Goal: Information Seeking & Learning: Find specific fact

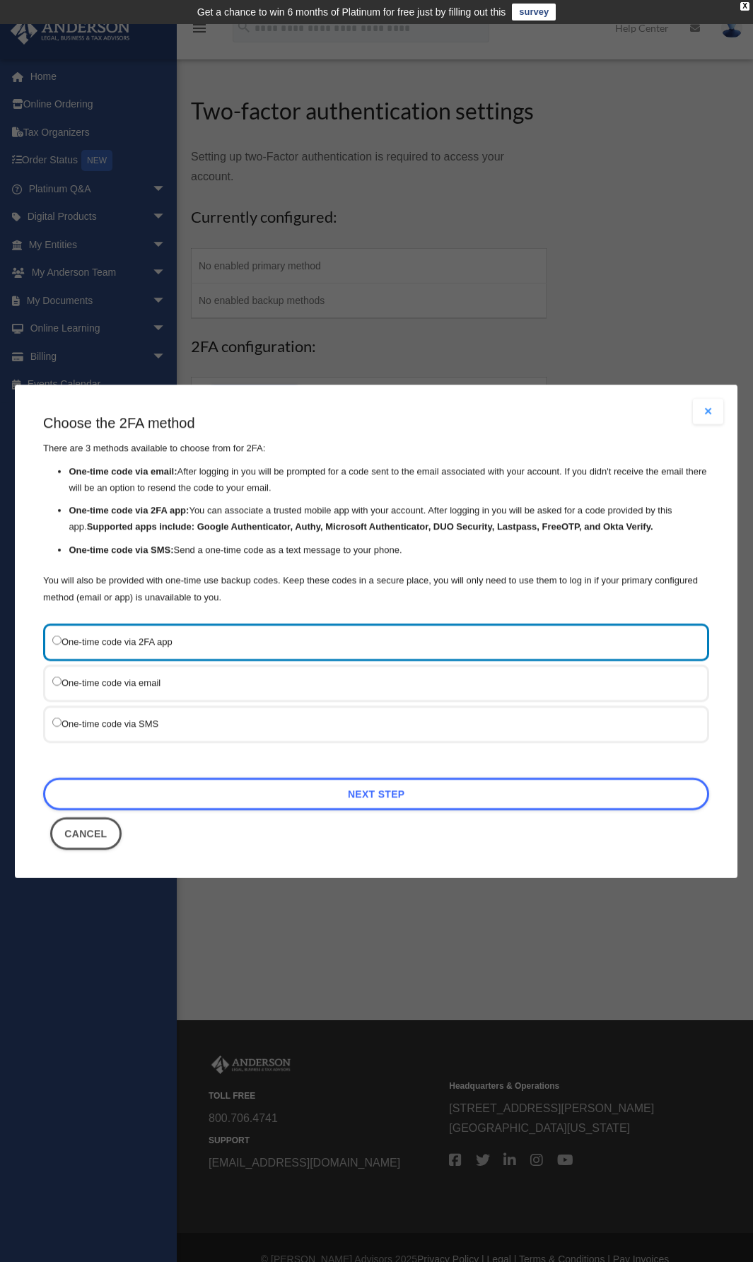
click at [711, 412] on button "Close modal" at bounding box center [708, 411] width 31 height 25
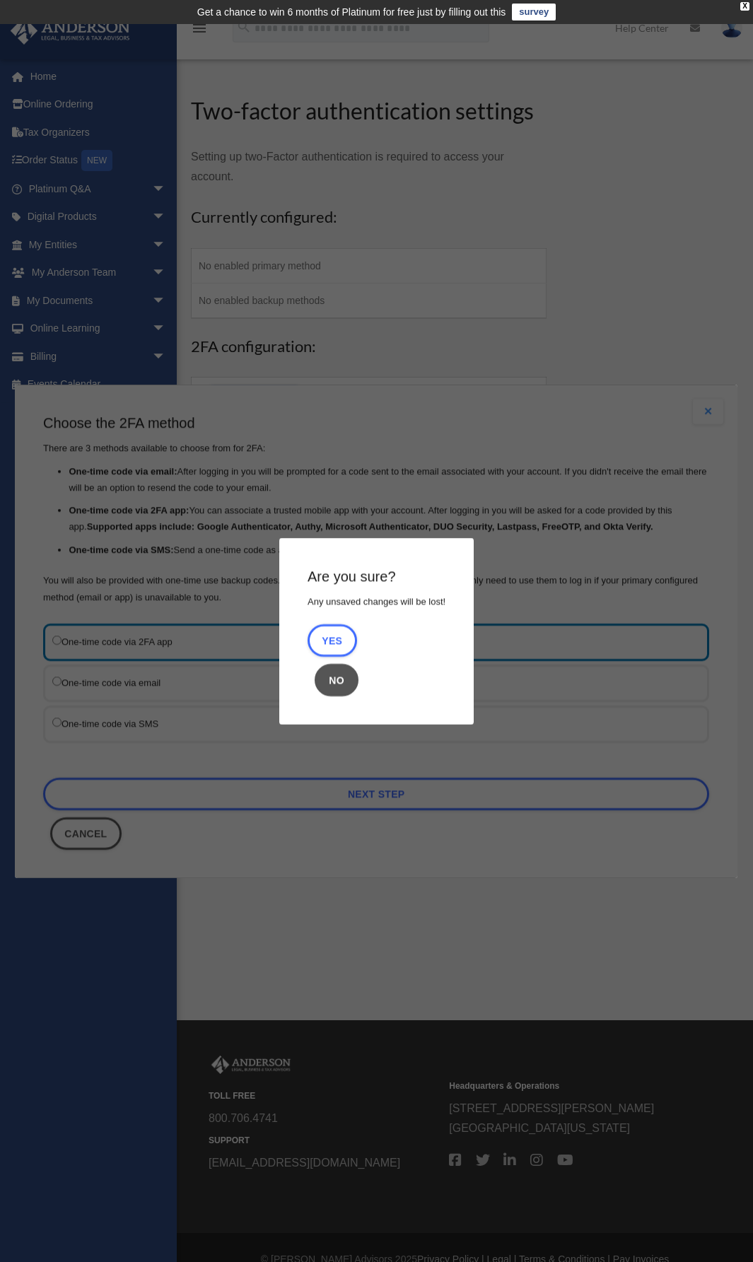
click at [333, 683] on button "No" at bounding box center [337, 680] width 44 height 33
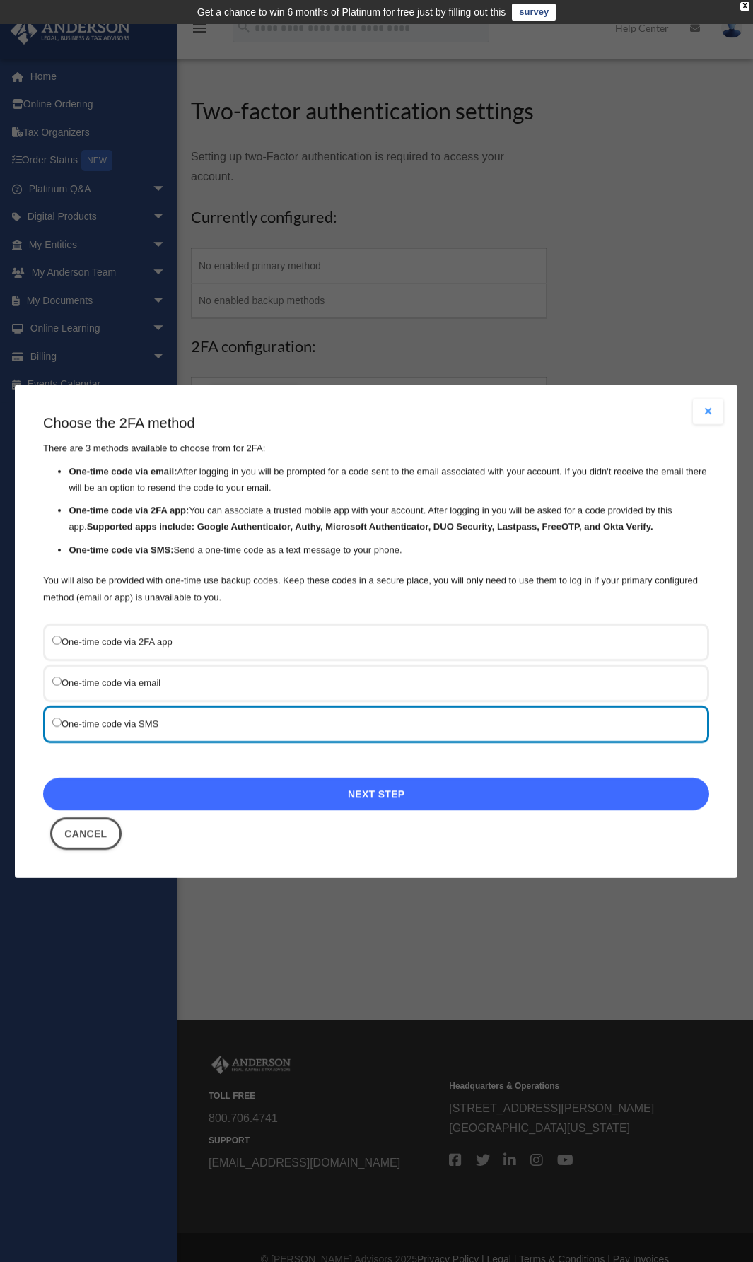
click at [363, 797] on link "Next Step" at bounding box center [376, 794] width 666 height 33
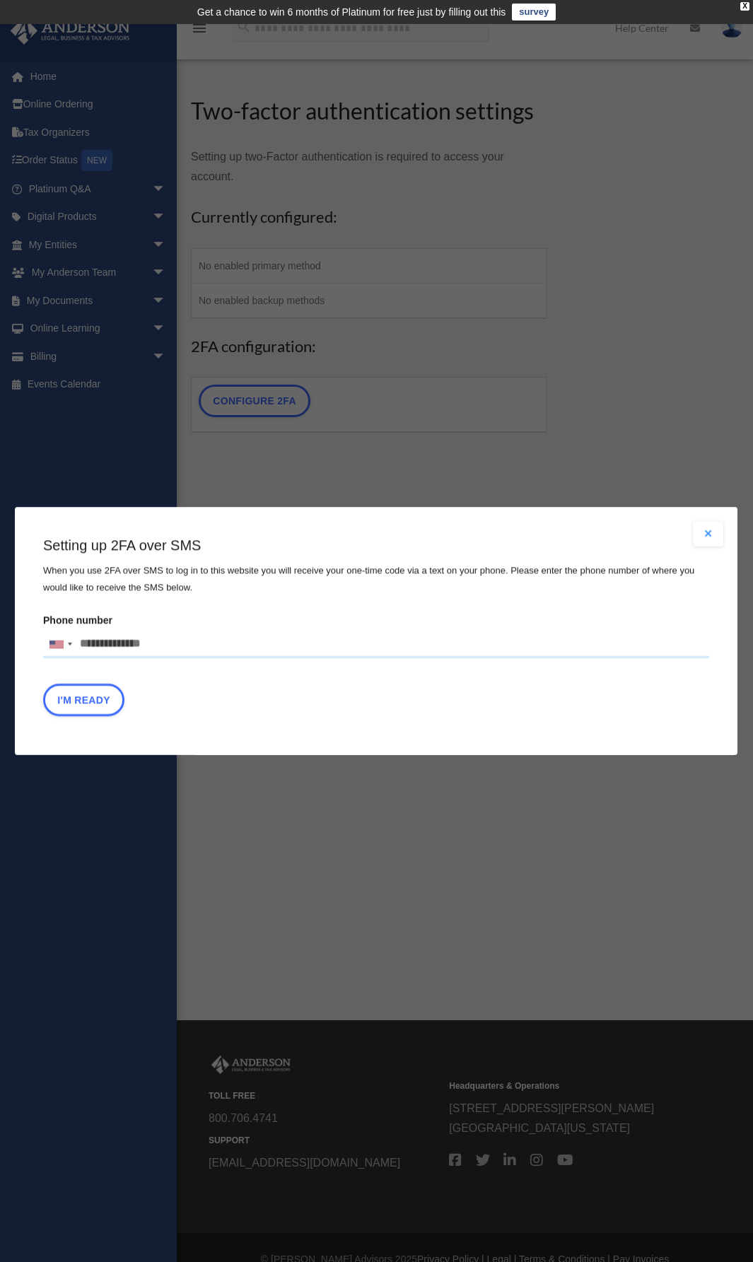
click at [114, 642] on input "Phone number United States +1 United Kingdom +44 Afghanistan (‫افغانستان‬‎) +93…" at bounding box center [376, 644] width 666 height 28
type input "**********"
click at [101, 704] on button "I'm Ready" at bounding box center [83, 700] width 81 height 33
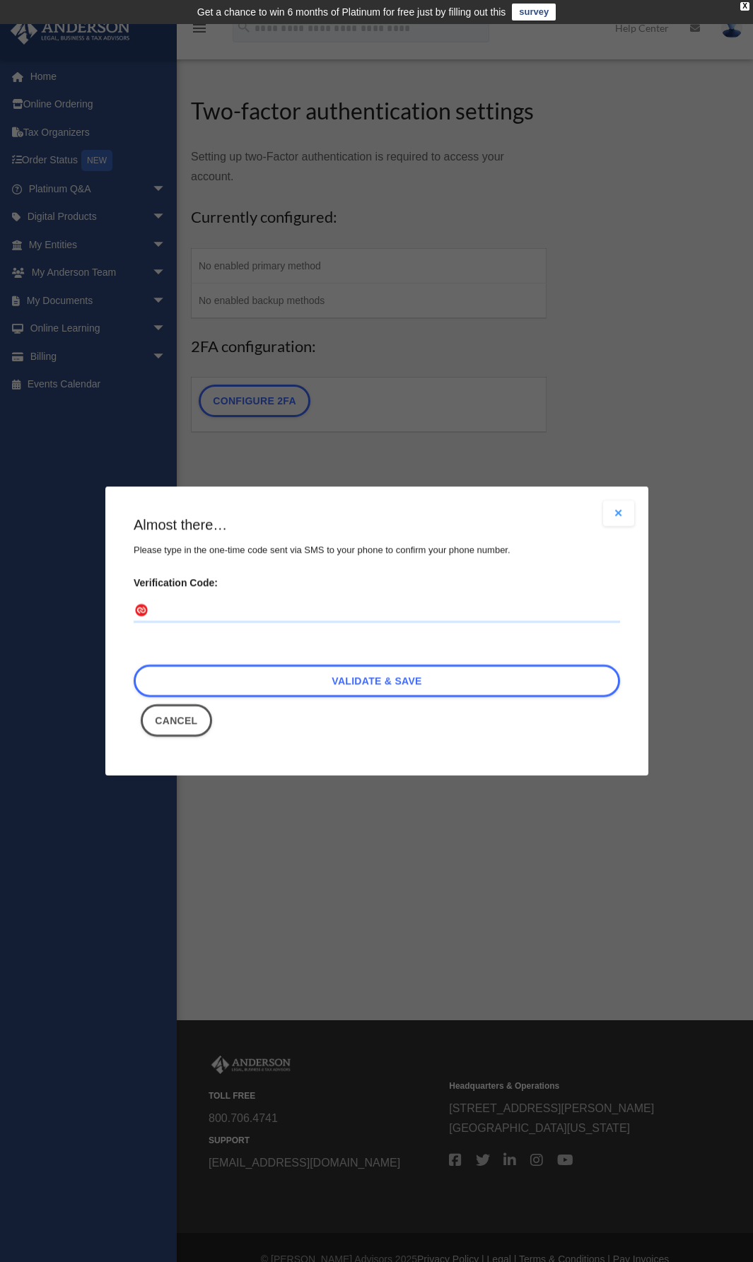
click at [230, 606] on input "Verification Code:" at bounding box center [377, 611] width 487 height 23
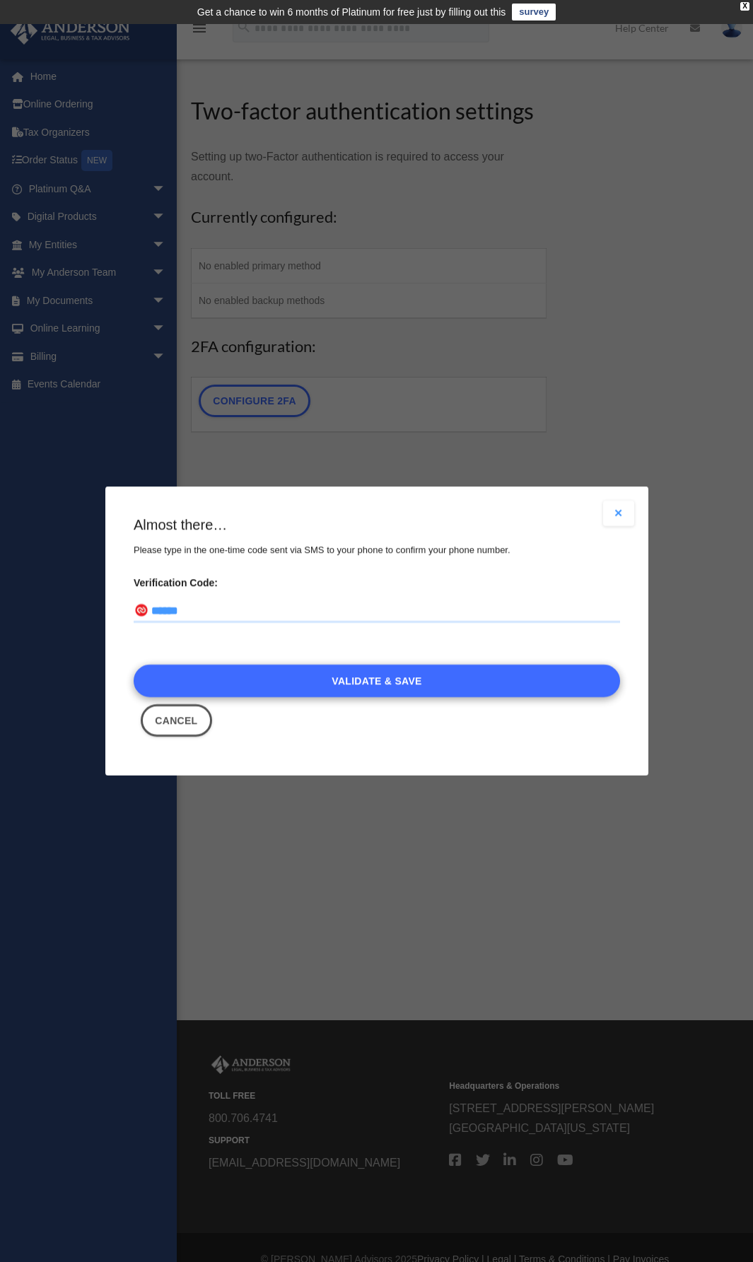
type input "******"
click at [440, 679] on link "Validate & Save" at bounding box center [377, 681] width 487 height 33
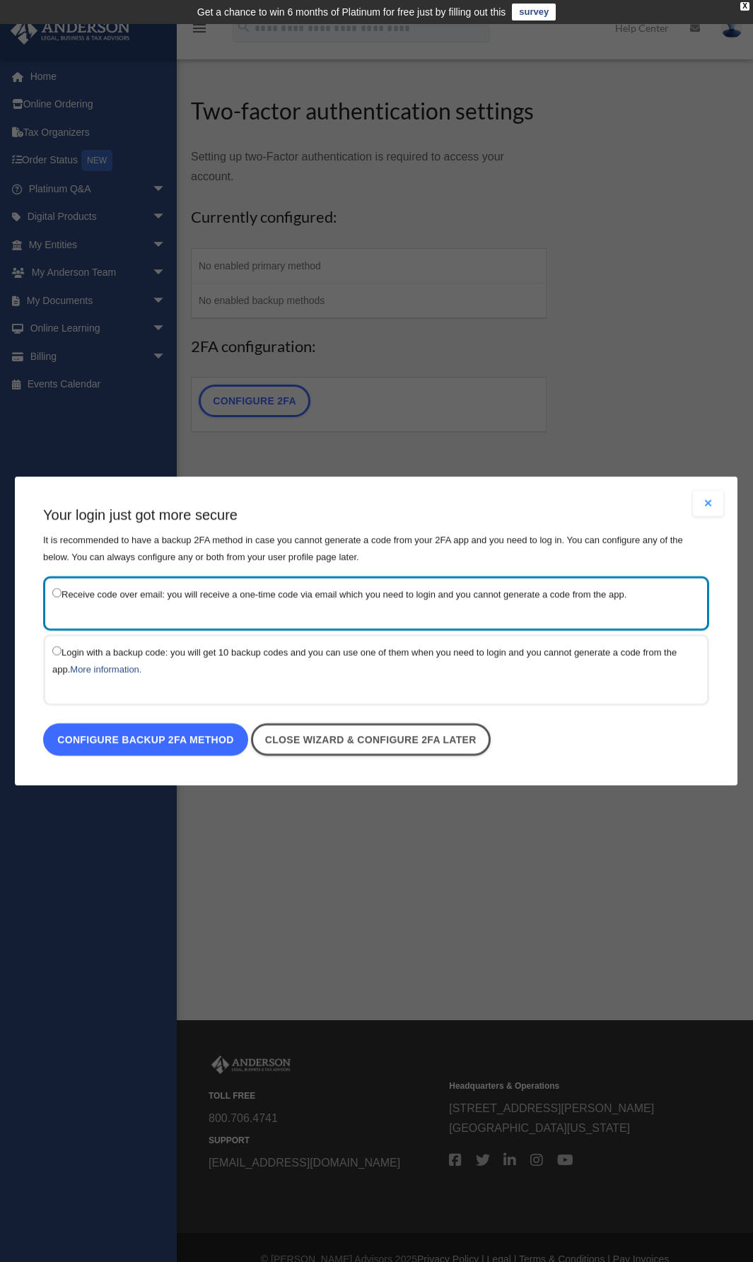
click at [220, 742] on link "Configure backup 2FA method" at bounding box center [145, 739] width 205 height 33
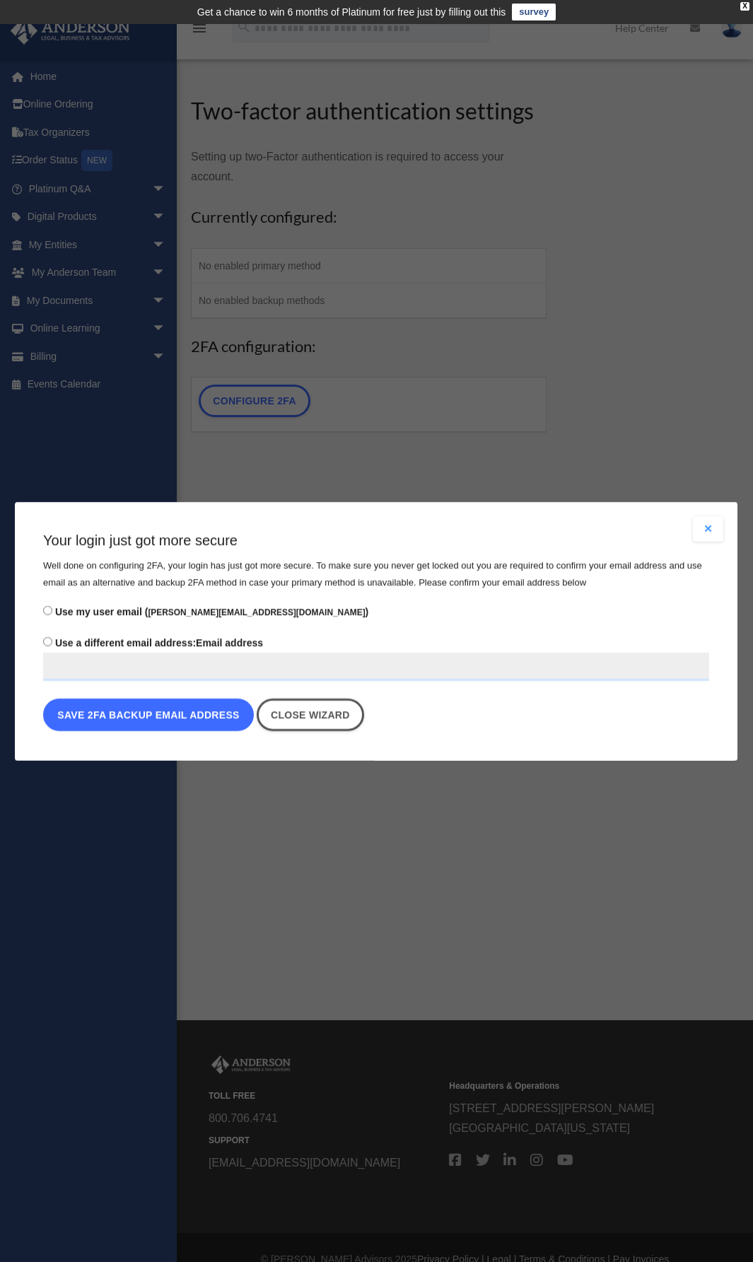
click at [195, 714] on button "Save 2FA backup email address" at bounding box center [148, 715] width 211 height 33
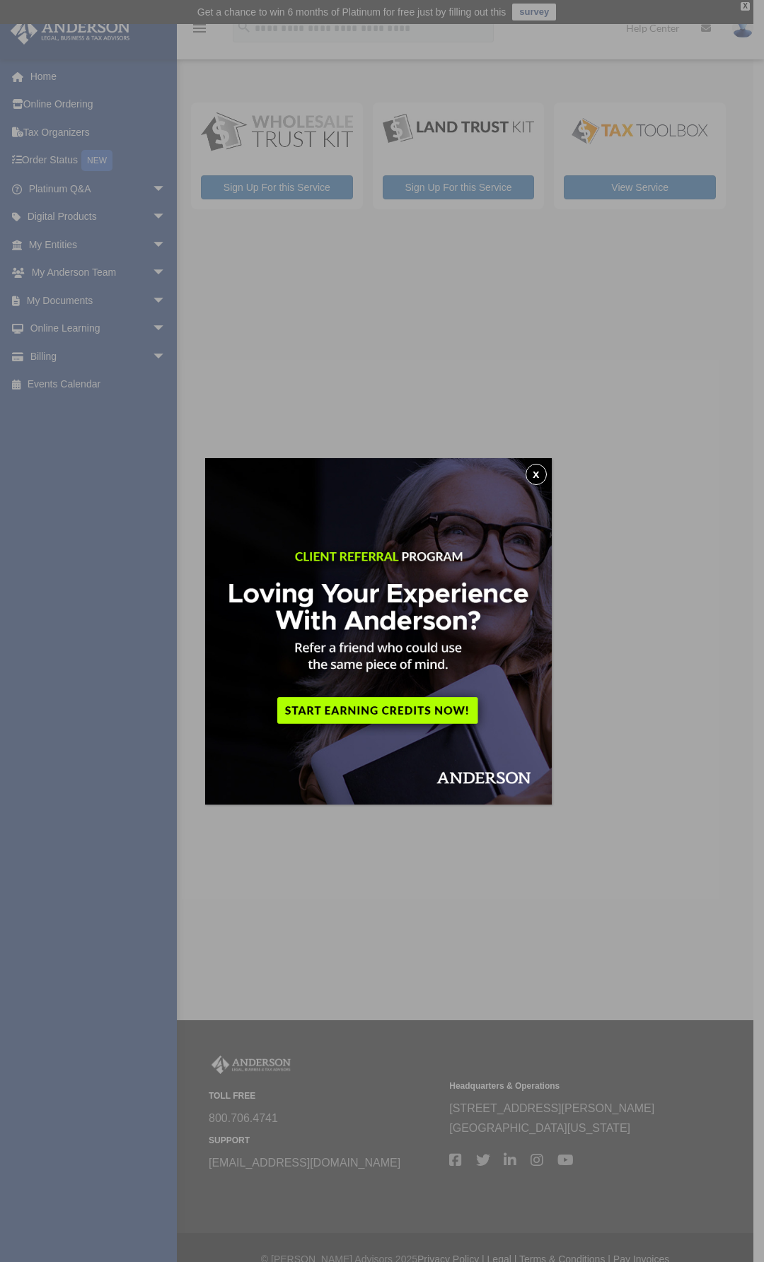
click at [535, 483] on button "x" at bounding box center [535, 474] width 21 height 21
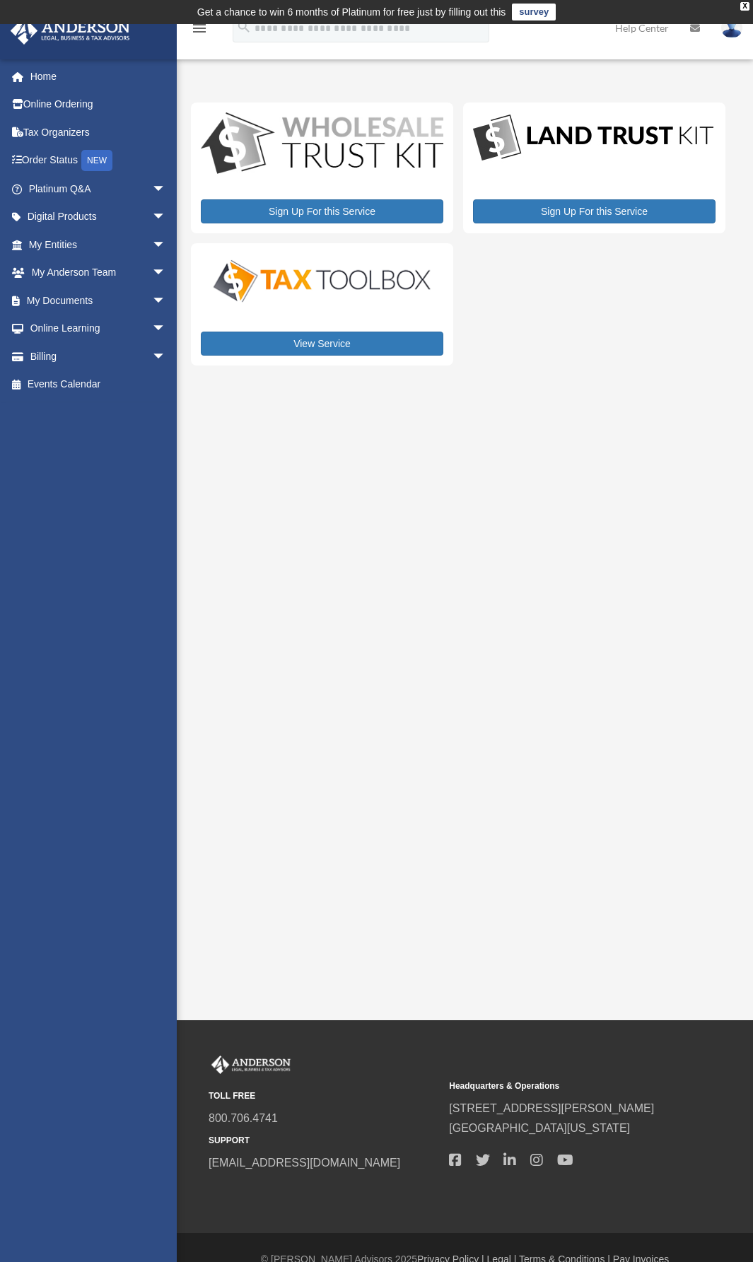
click at [383, 378] on div "My Services rebecca.banks9@gmail.com Sign Out rebecca.banks9@gmail.com Home Onl…" at bounding box center [376, 522] width 753 height 996
click at [78, 298] on link "My Documents arrow_drop_down" at bounding box center [98, 300] width 177 height 28
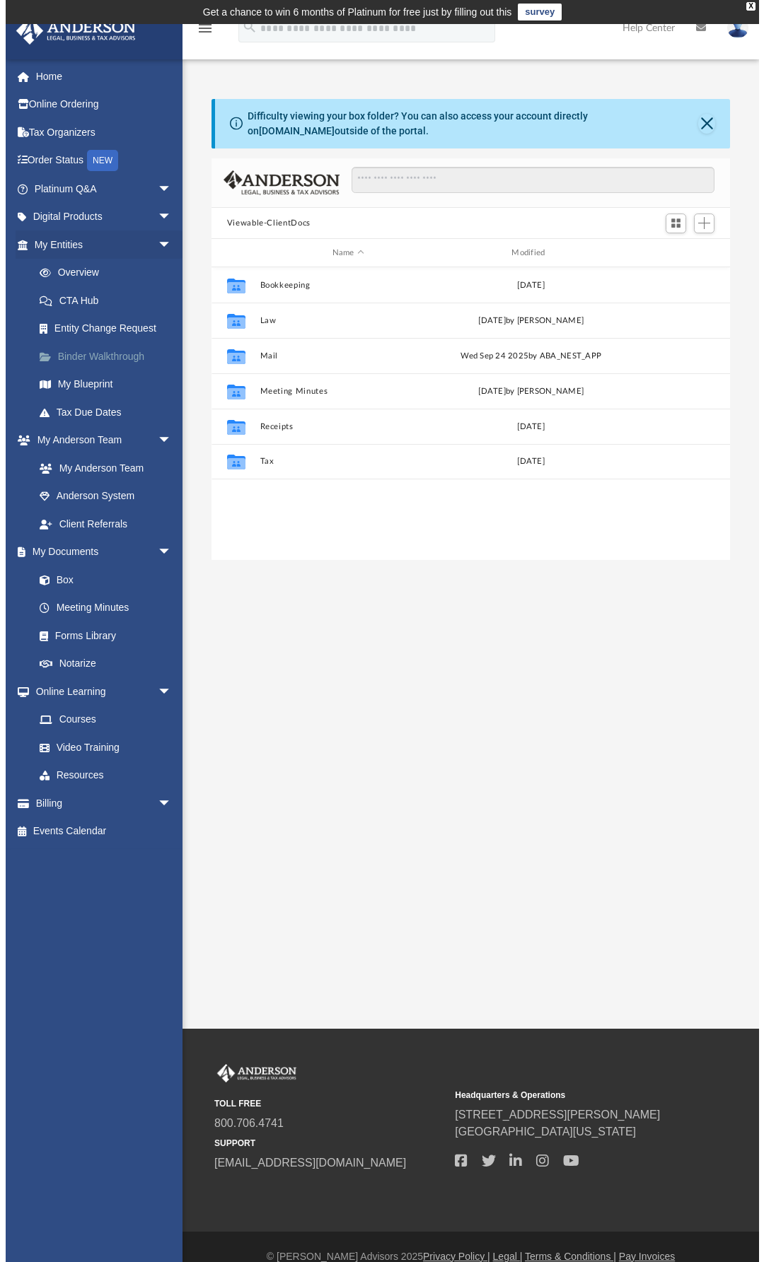
scroll to position [311, 508]
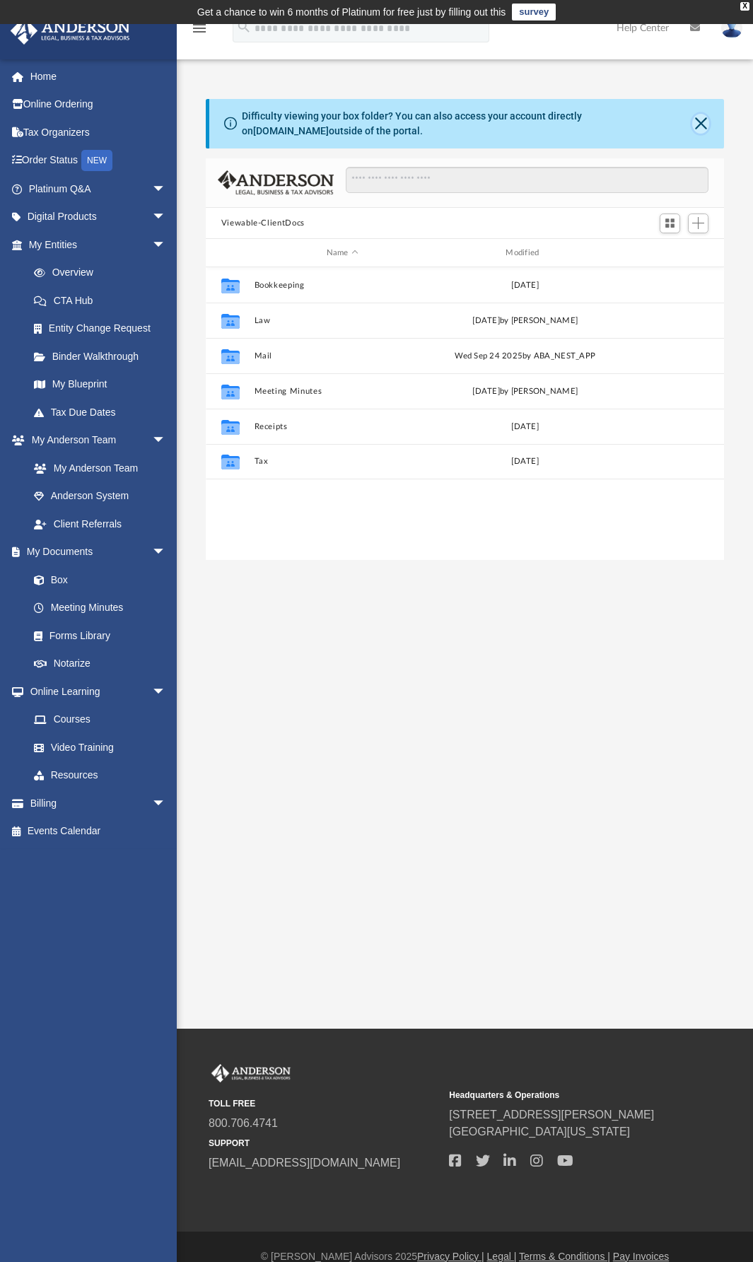
click at [704, 126] on button "Close" at bounding box center [700, 124] width 17 height 20
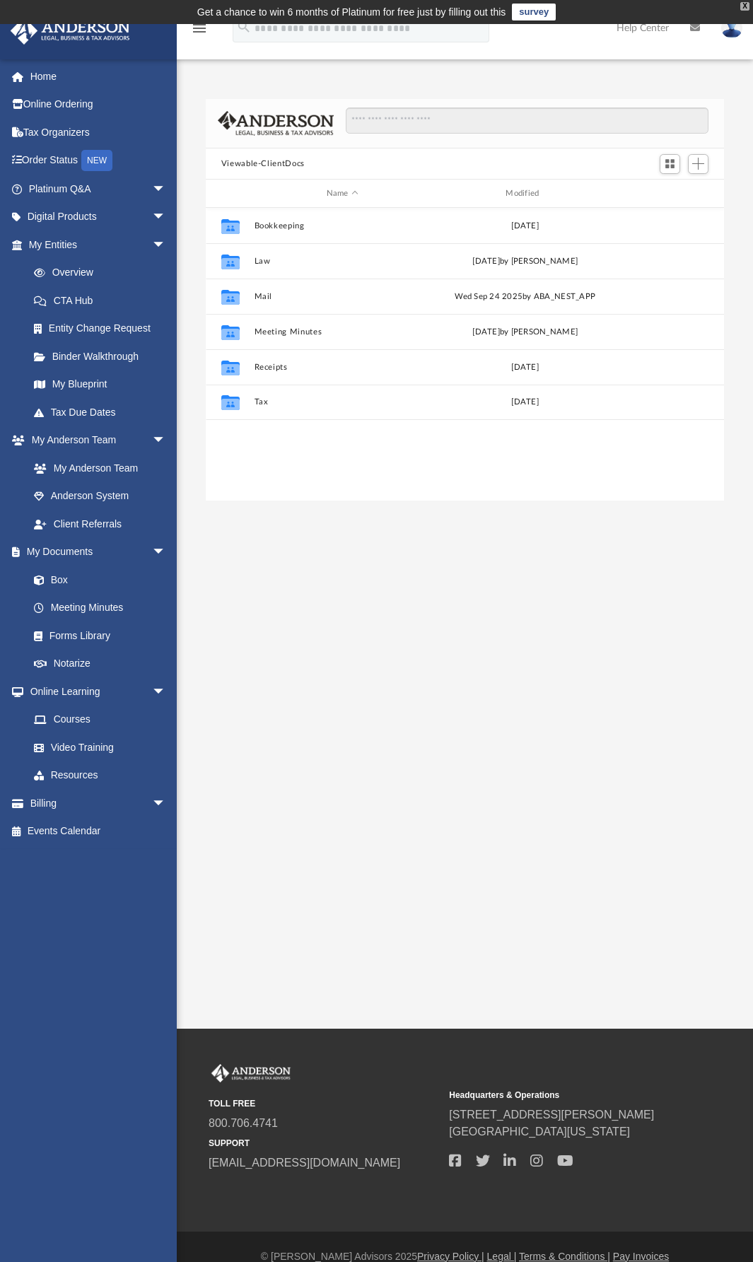
click at [743, 6] on div "X" at bounding box center [744, 6] width 9 height 8
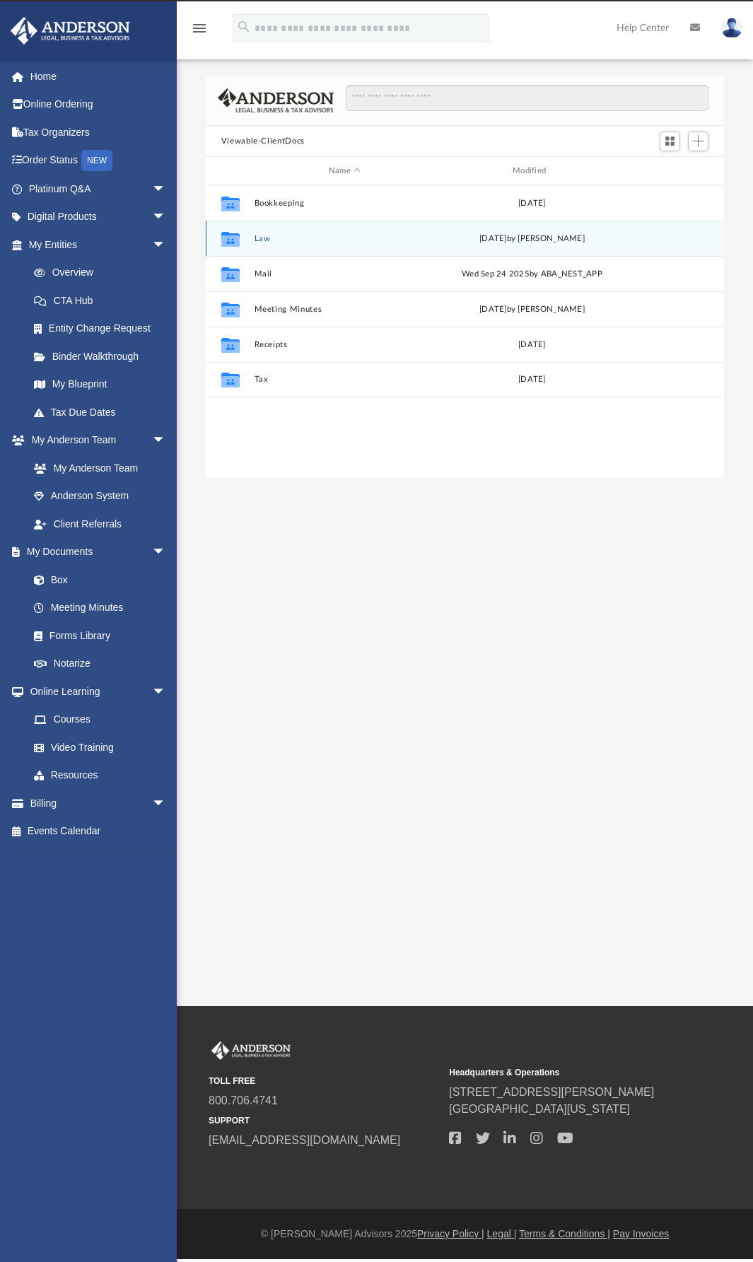
scroll to position [311, 518]
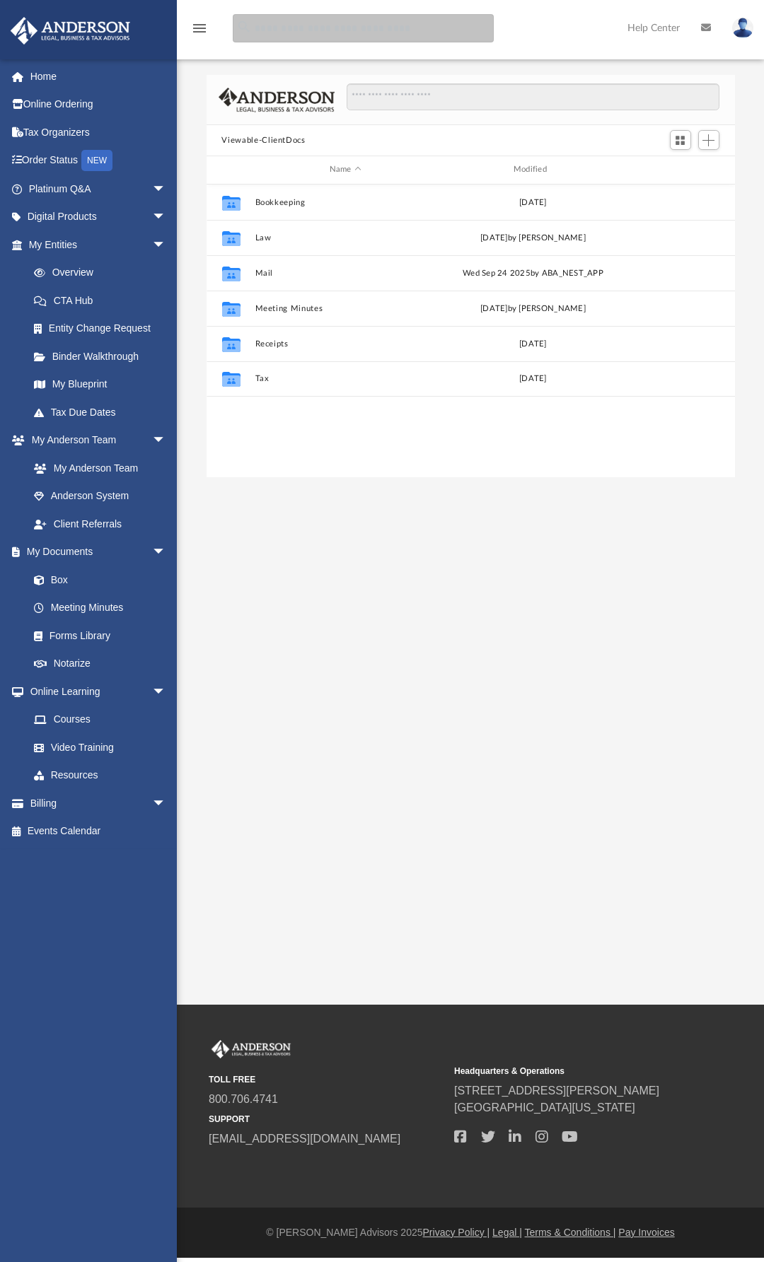
click at [358, 32] on input "search" at bounding box center [363, 28] width 261 height 28
click at [121, 468] on link "My Anderson Team" at bounding box center [104, 468] width 168 height 28
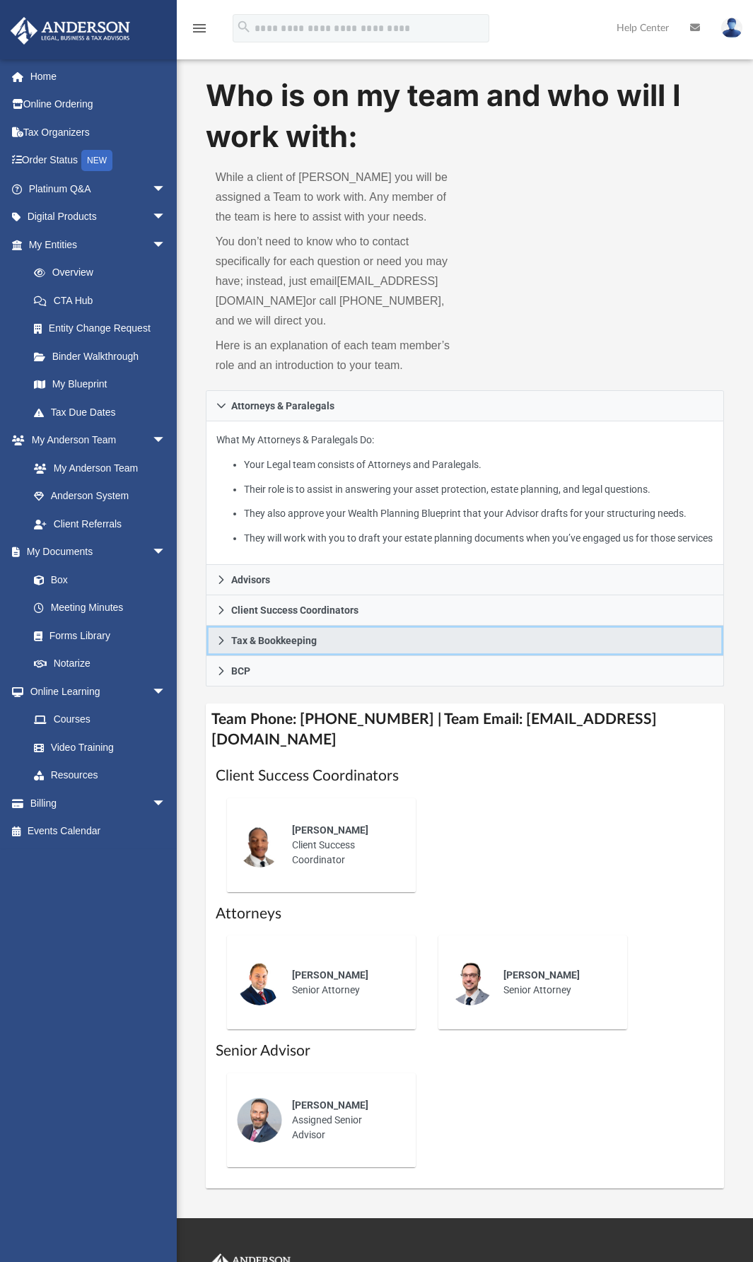
click at [225, 646] on icon at bounding box center [221, 641] width 10 height 10
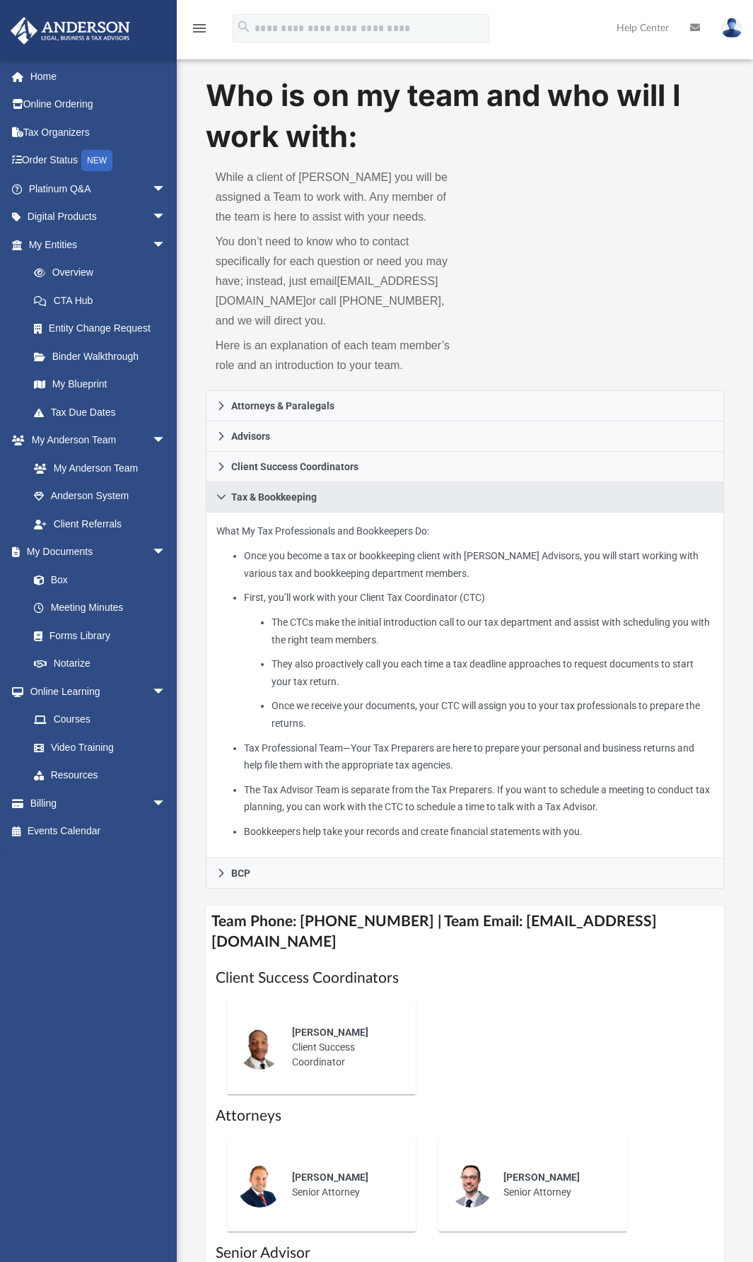
click at [58, 902] on div "rebecca.banks9@gmail.com Sign Out rebecca.banks9@gmail.com Home Online Ordering…" at bounding box center [93, 637] width 187 height 1156
click at [107, 636] on link "Forms Library" at bounding box center [104, 636] width 168 height 28
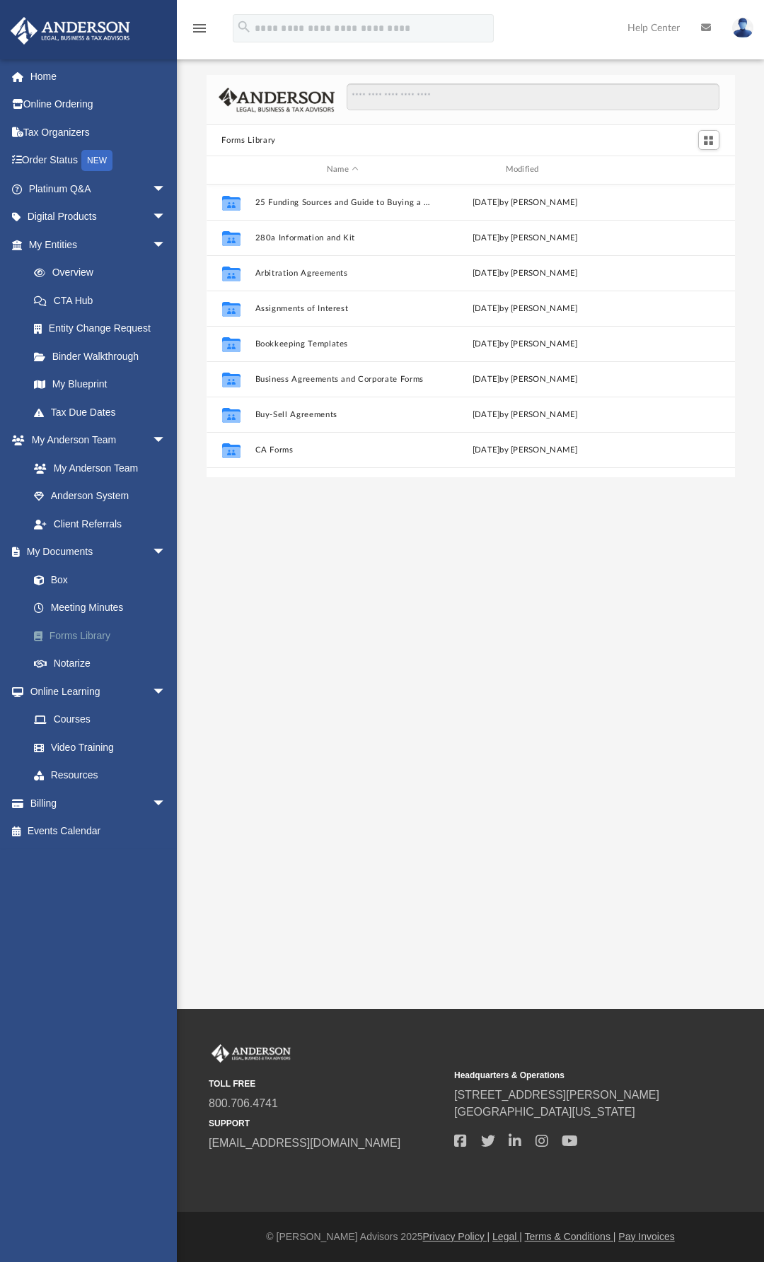
scroll to position [311, 518]
click at [547, 639] on div "App rebecca.banks9@gmail.com Sign Out rebecca.banks9@gmail.com Home Online Orde…" at bounding box center [382, 504] width 764 height 1009
click at [745, 30] on img at bounding box center [742, 28] width 21 height 21
click at [85, 301] on link "CTA Hub" at bounding box center [104, 300] width 168 height 28
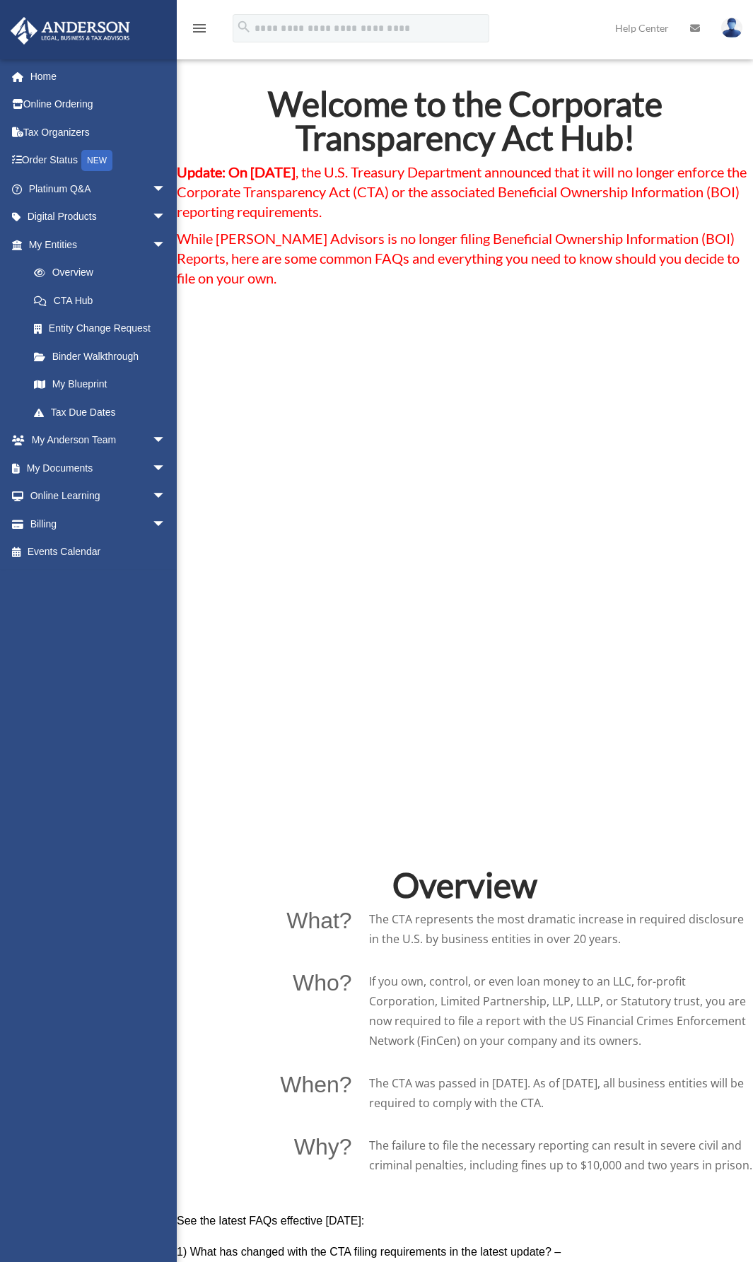
click at [699, 28] on icon at bounding box center [695, 28] width 10 height 10
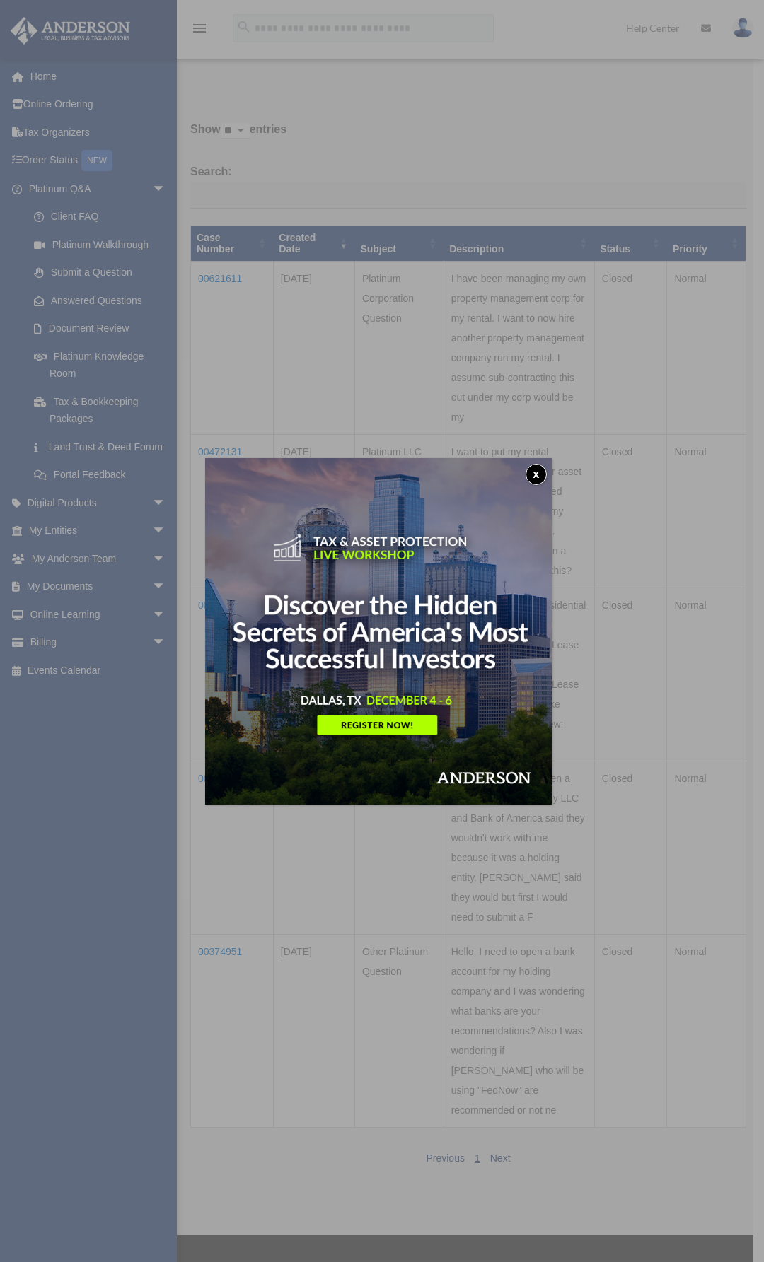
click at [542, 472] on button "x" at bounding box center [535, 474] width 21 height 21
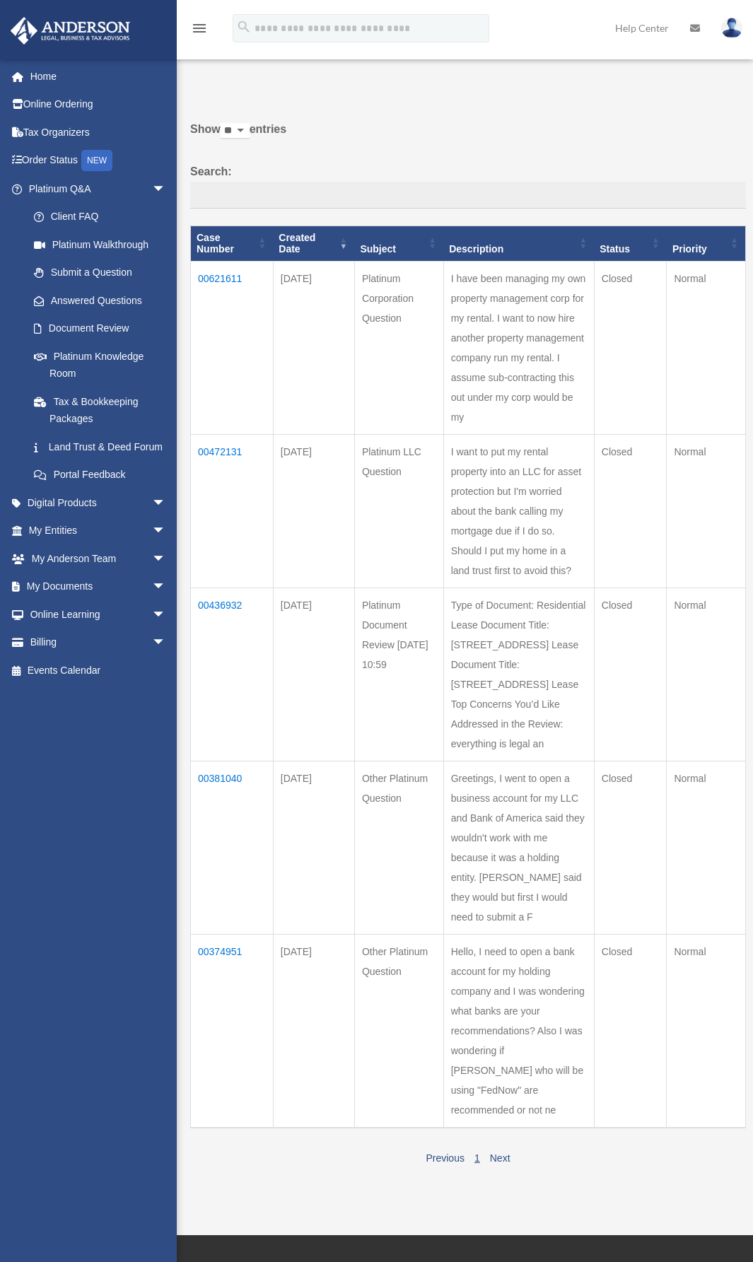
click at [231, 624] on td "00436932" at bounding box center [232, 674] width 83 height 173
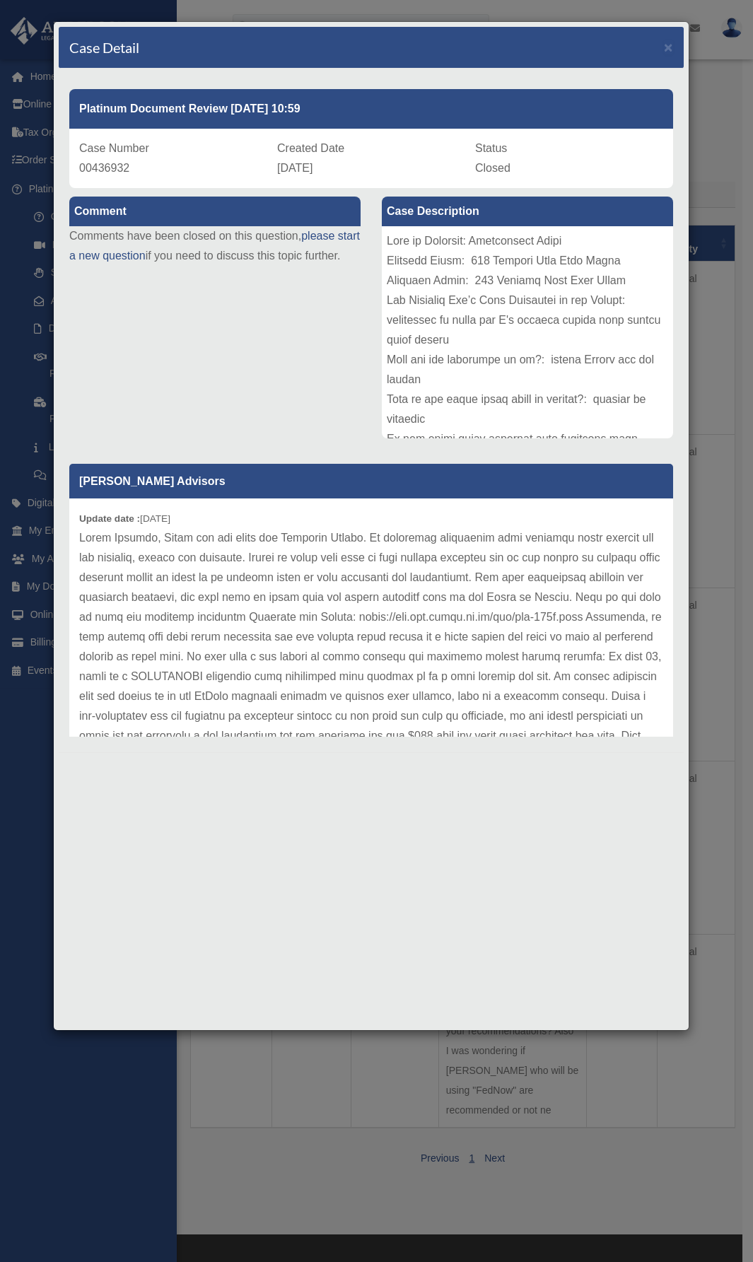
scroll to position [71, 0]
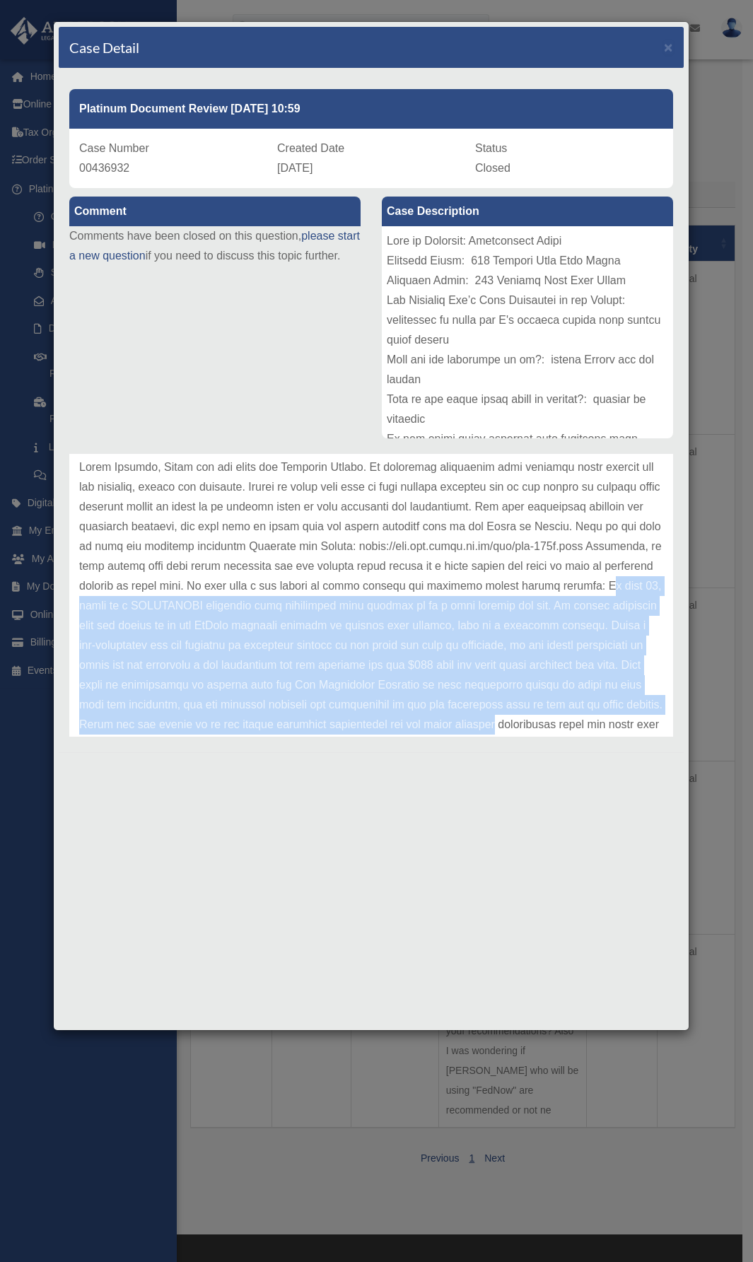
drag, startPoint x: 129, startPoint y: 605, endPoint x: 615, endPoint y: 722, distance: 499.1
click at [615, 722] on p at bounding box center [371, 626] width 584 height 337
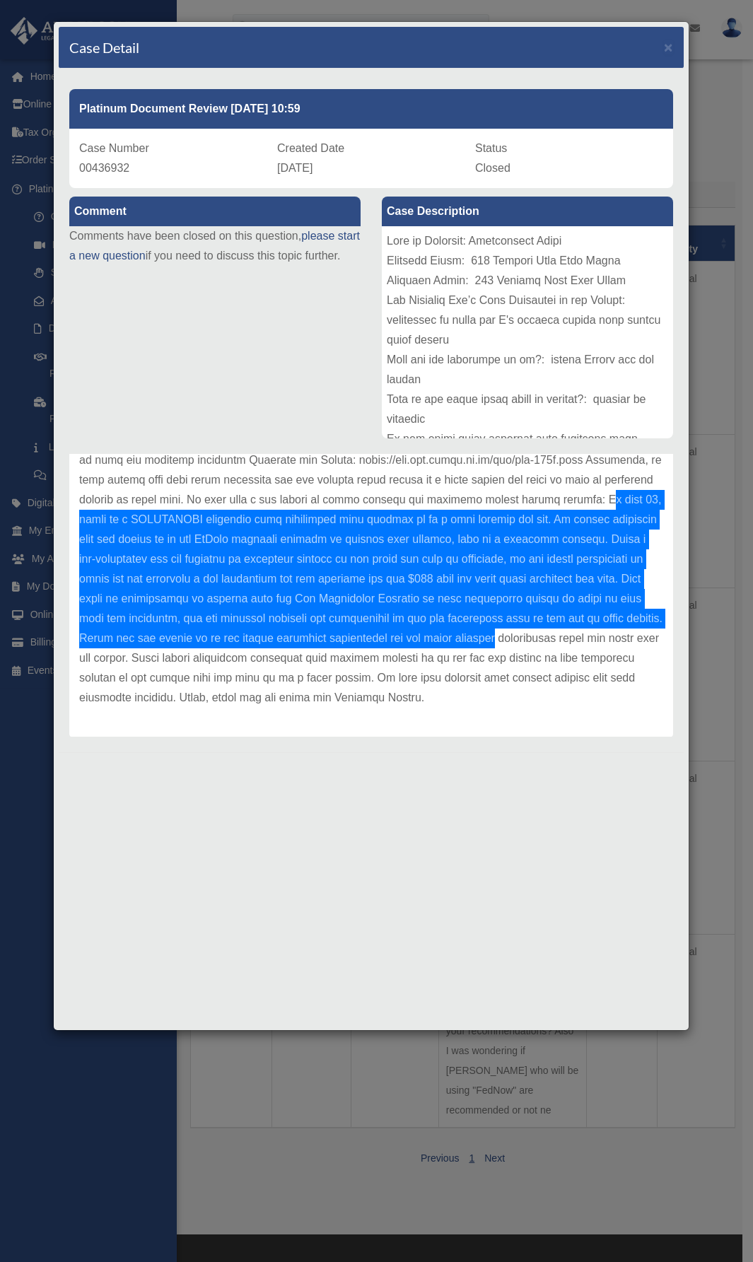
scroll to position [158, 0]
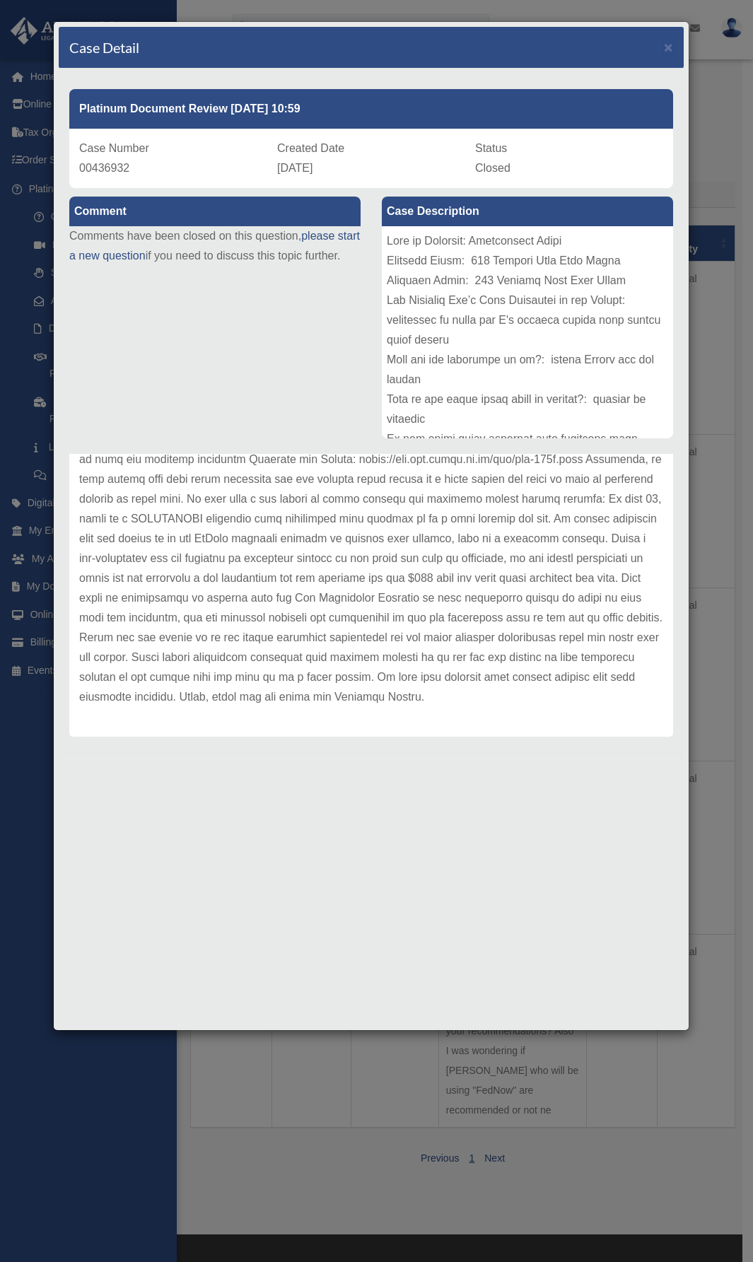
click at [376, 682] on p at bounding box center [371, 539] width 584 height 337
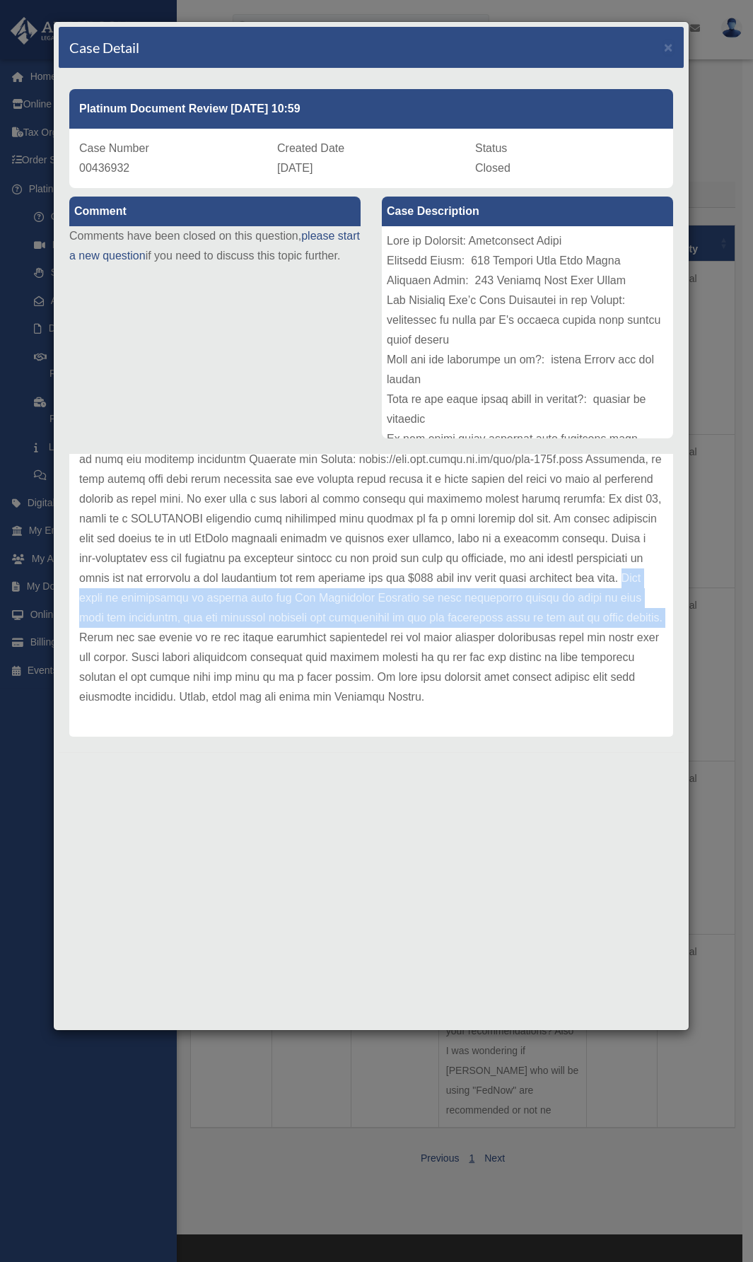
drag, startPoint x: 194, startPoint y: 599, endPoint x: 204, endPoint y: 638, distance: 40.0
click at [204, 638] on p at bounding box center [371, 539] width 584 height 337
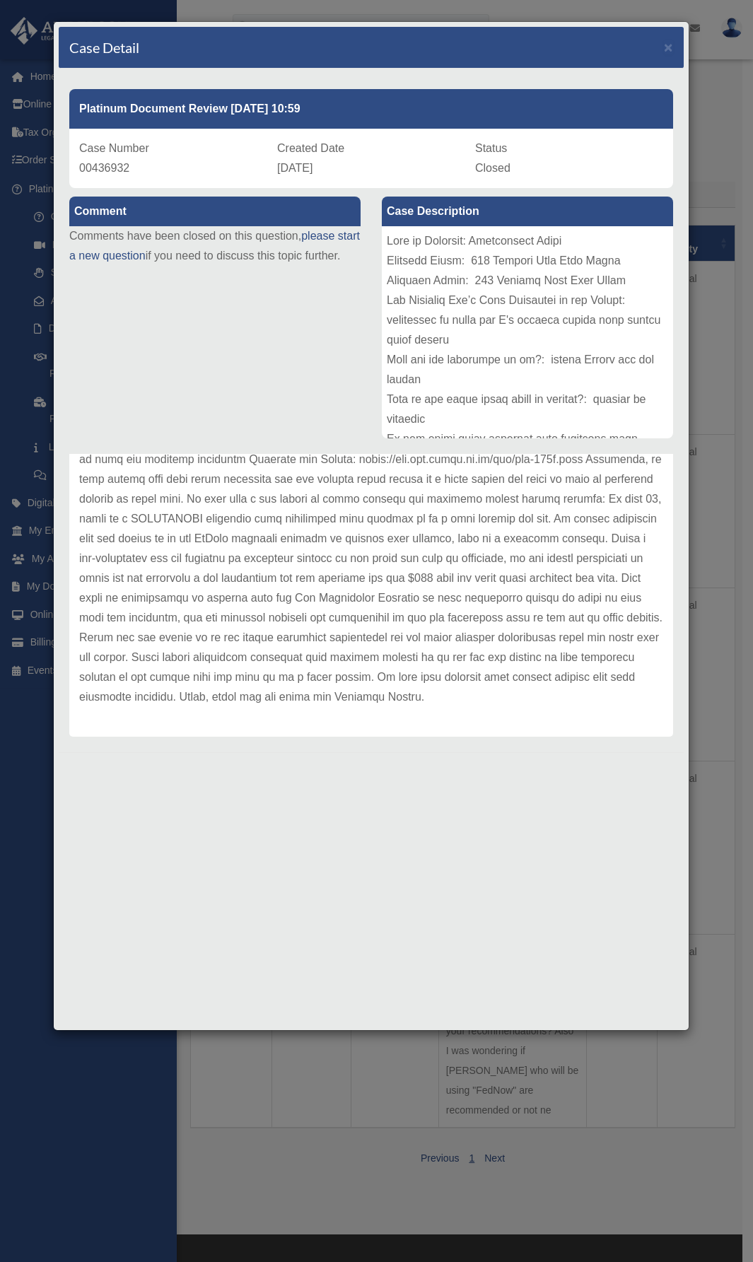
click at [296, 680] on p at bounding box center [371, 539] width 584 height 337
drag, startPoint x: 308, startPoint y: 658, endPoint x: 283, endPoint y: 648, distance: 26.4
click at [283, 648] on p at bounding box center [371, 539] width 584 height 337
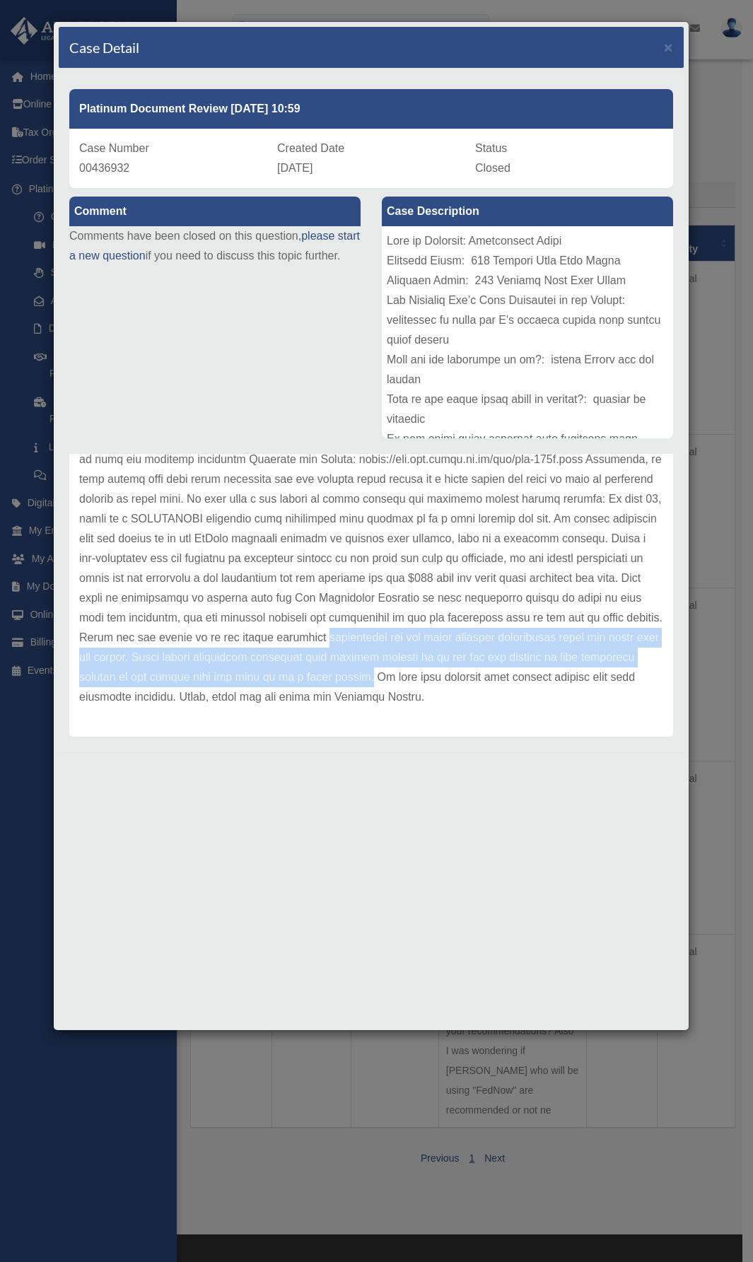
drag, startPoint x: 442, startPoint y: 639, endPoint x: 521, endPoint y: 682, distance: 90.2
click at [521, 682] on p at bounding box center [371, 539] width 584 height 337
copy p "identifying how you would formally communicate about the lease with the tenant.…"
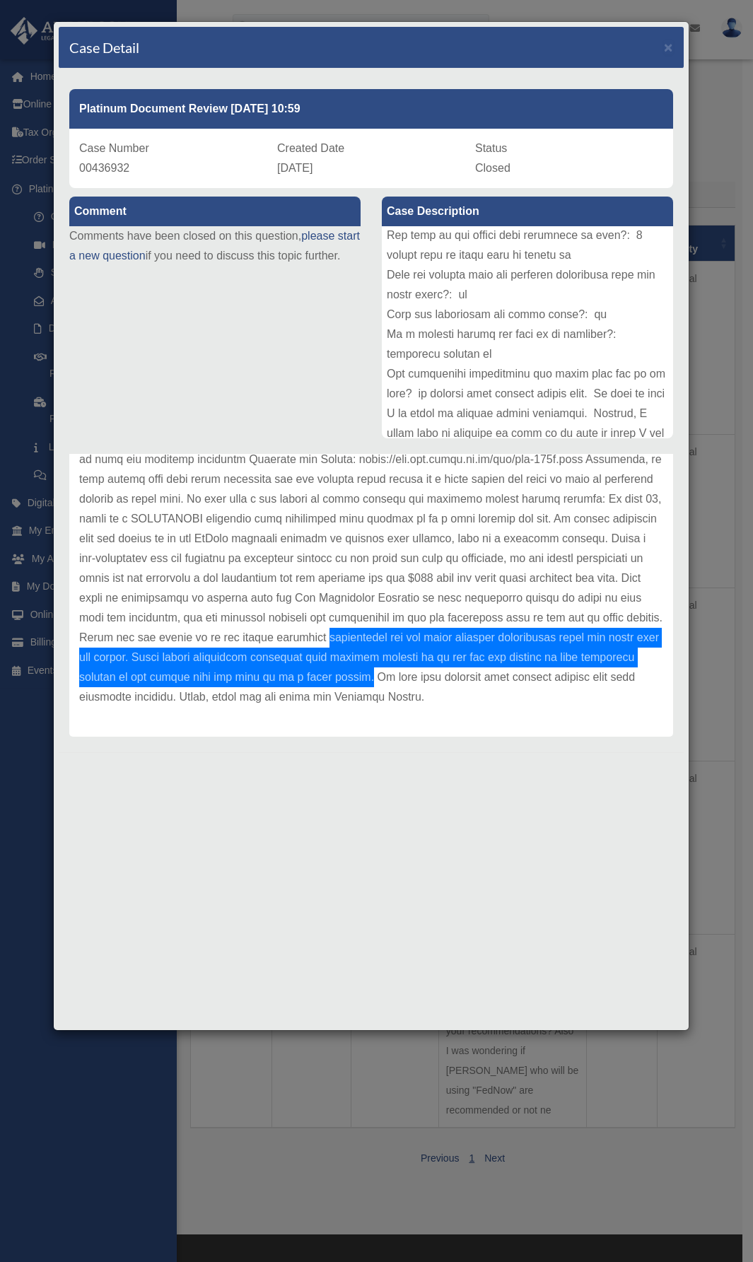
scroll to position [332, 0]
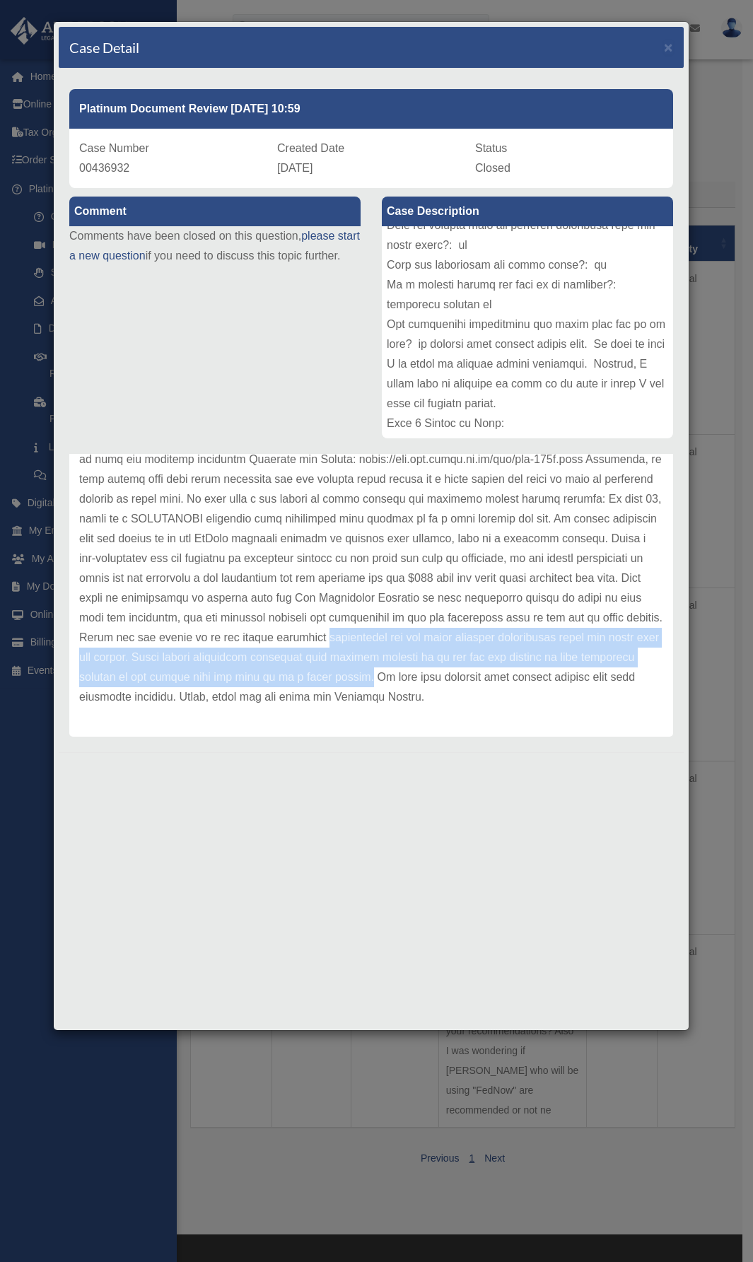
click at [493, 542] on p at bounding box center [371, 539] width 584 height 337
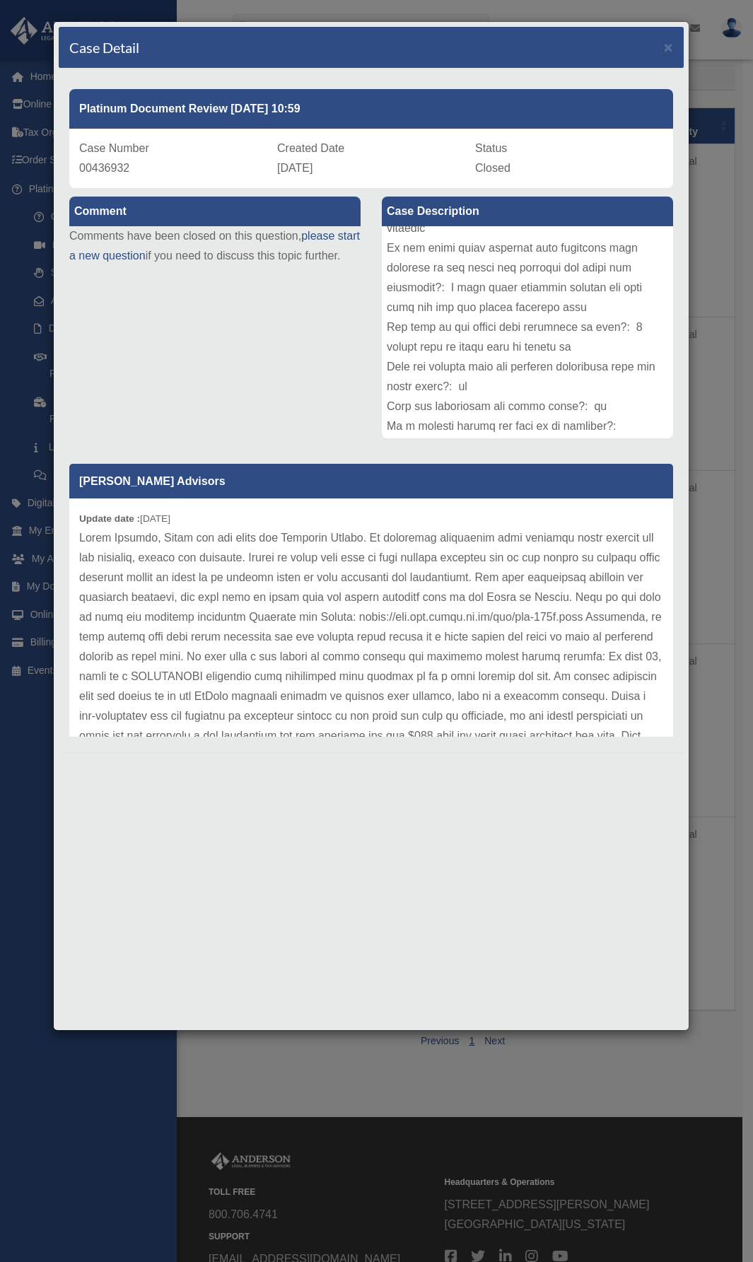
scroll to position [0, 0]
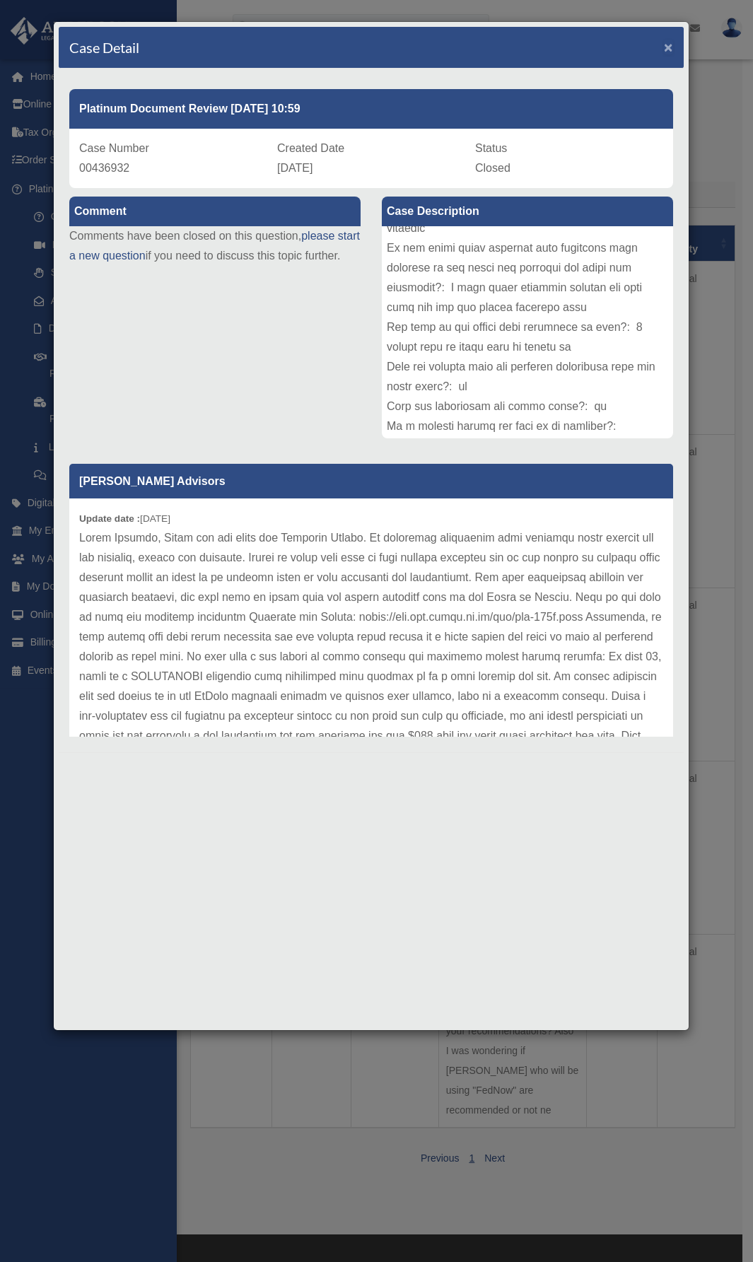
click at [668, 53] on span "×" at bounding box center [668, 47] width 9 height 16
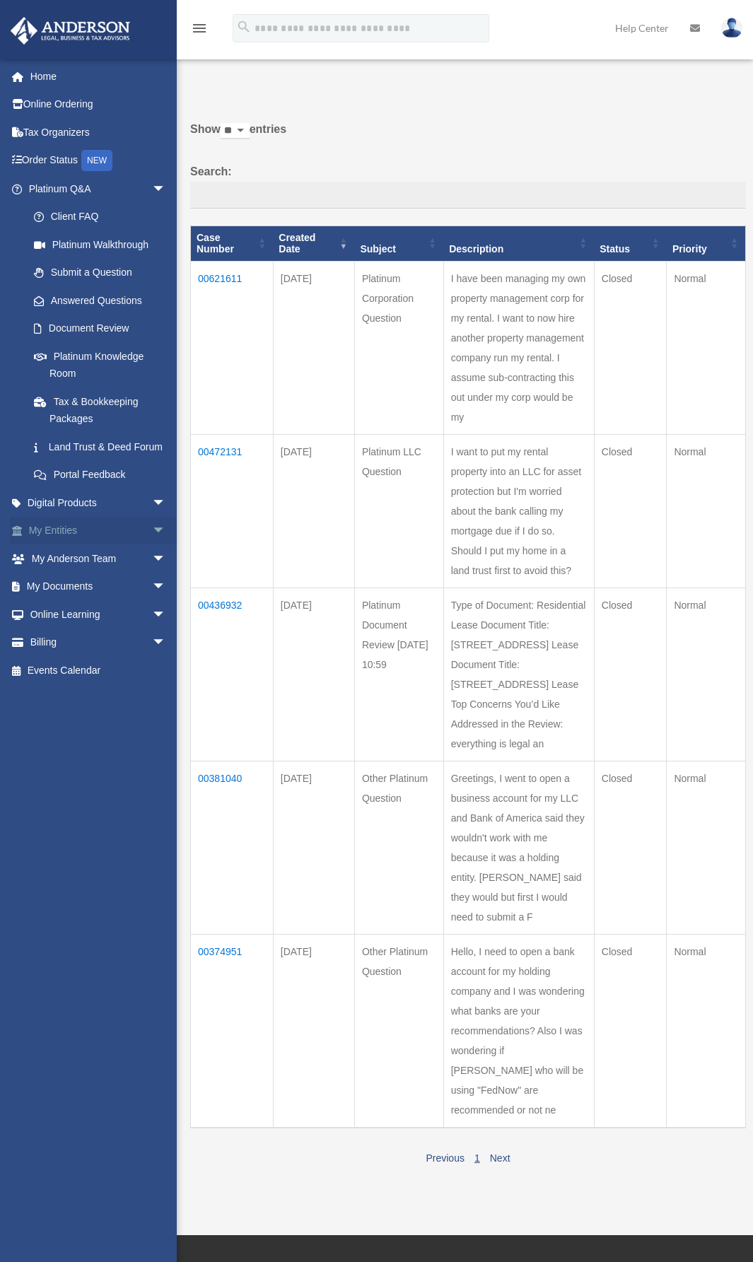
click at [134, 545] on link "My Entities arrow_drop_down" at bounding box center [98, 531] width 177 height 28
click at [152, 546] on span "arrow_drop_down" at bounding box center [166, 531] width 28 height 29
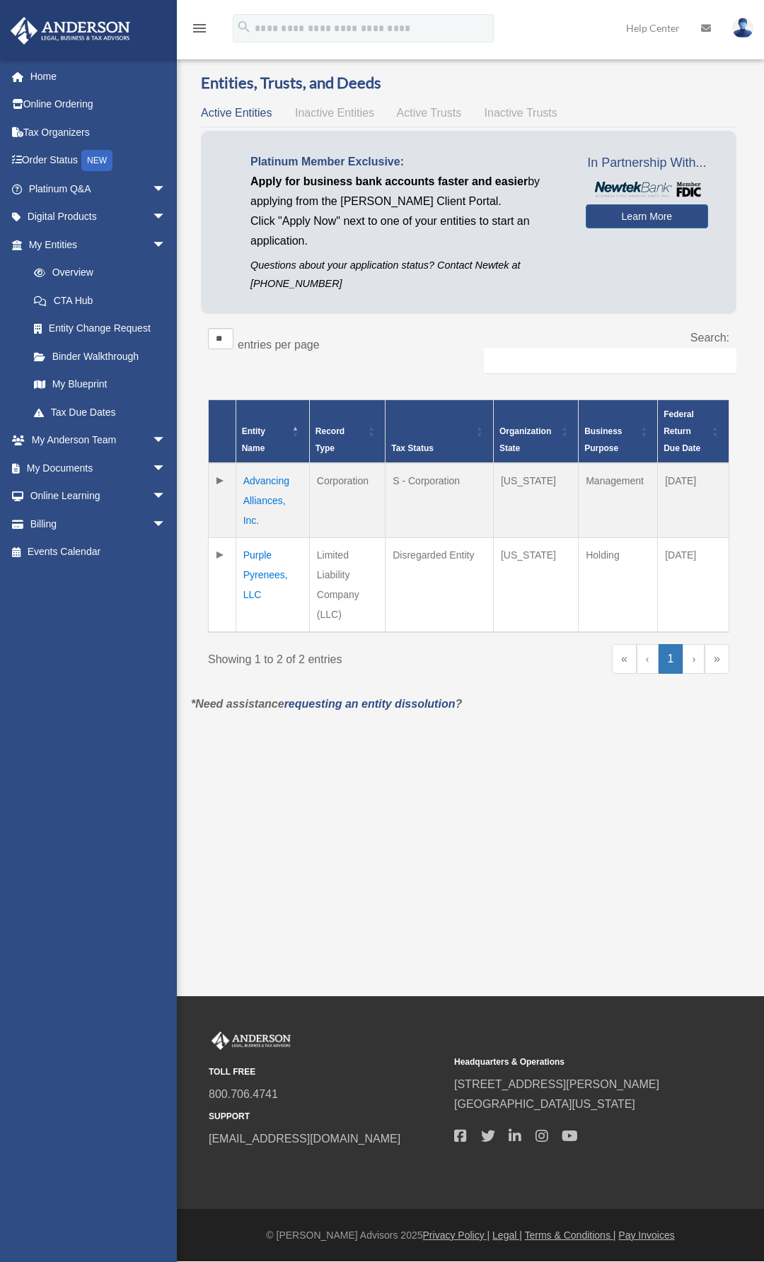
click at [270, 501] on td "Advancing Alliances, Inc." at bounding box center [272, 500] width 74 height 75
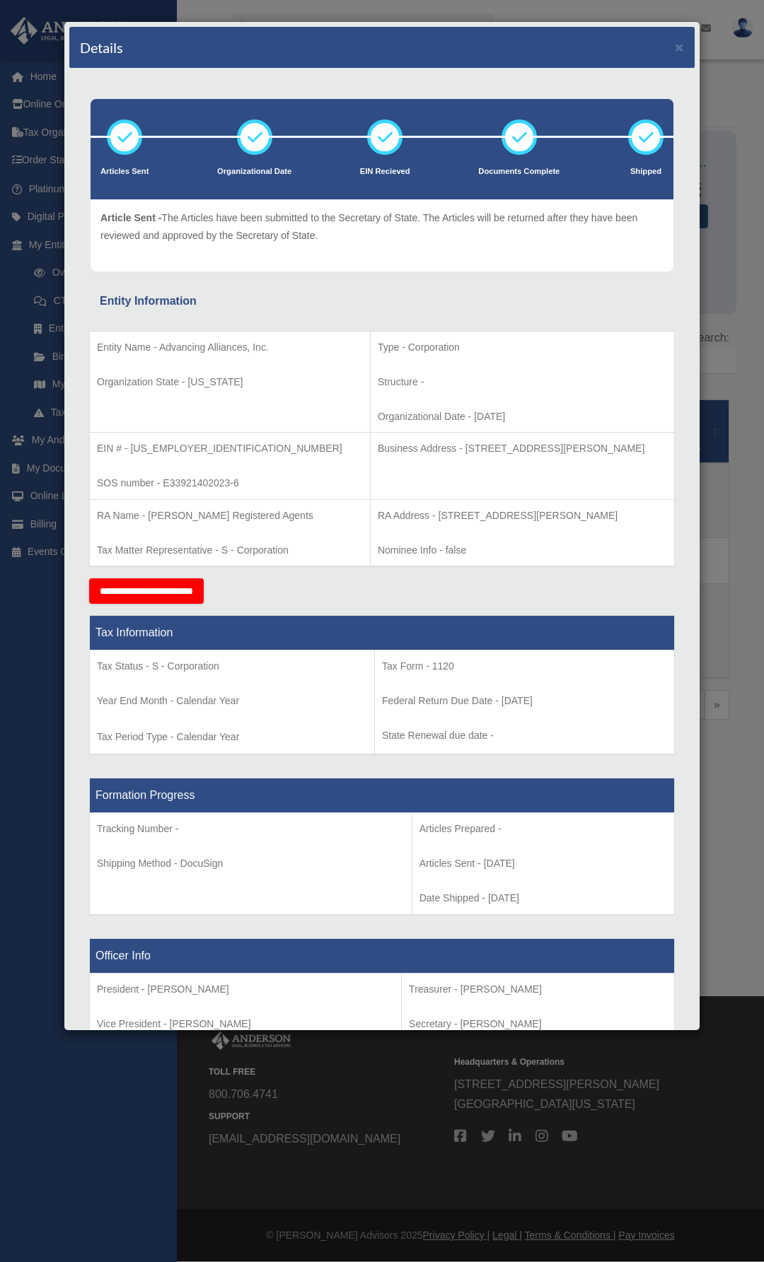
click at [439, 448] on p "Business Address - [STREET_ADDRESS][PERSON_NAME]" at bounding box center [522, 449] width 289 height 18
drag, startPoint x: 410, startPoint y: 448, endPoint x: 615, endPoint y: 442, distance: 205.1
click at [637, 441] on p "Business Address - [STREET_ADDRESS][PERSON_NAME]" at bounding box center [522, 449] width 289 height 18
copy p "[STREET_ADDRESS][PERSON_NAME]"
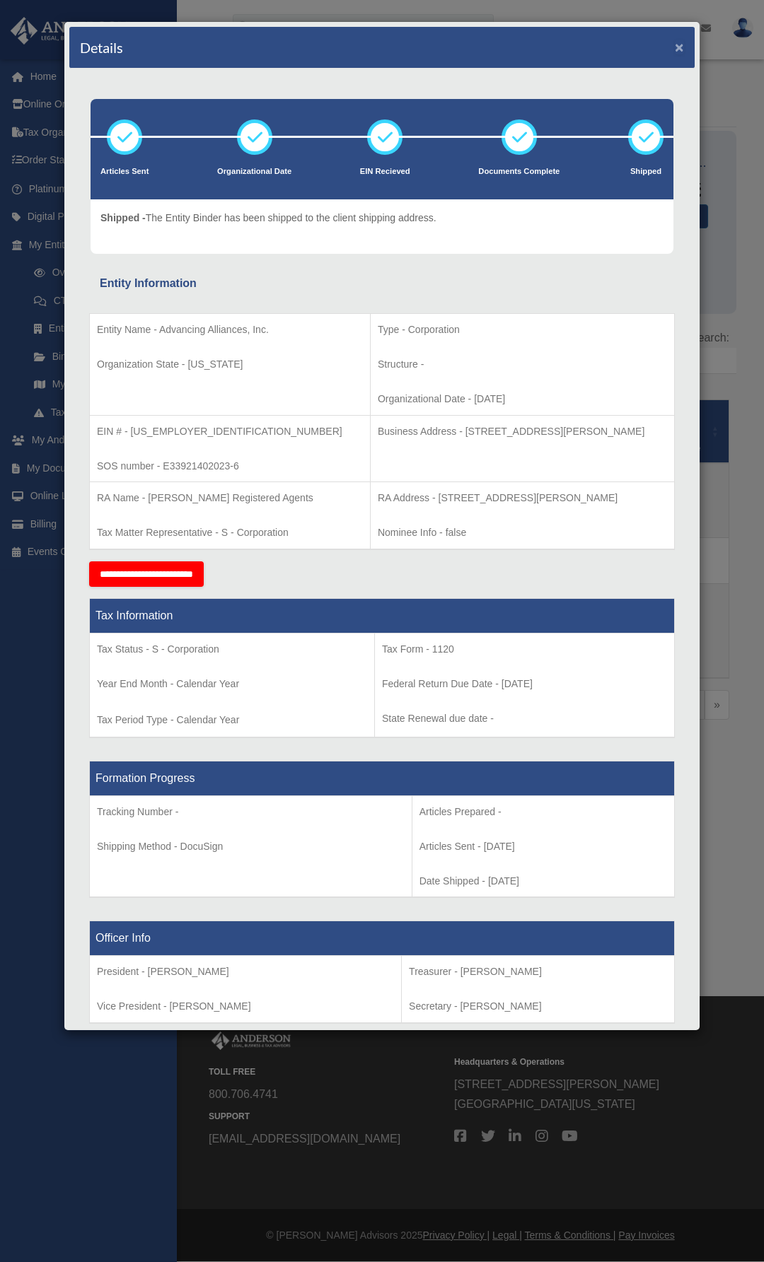
click at [675, 46] on button "×" at bounding box center [679, 47] width 9 height 15
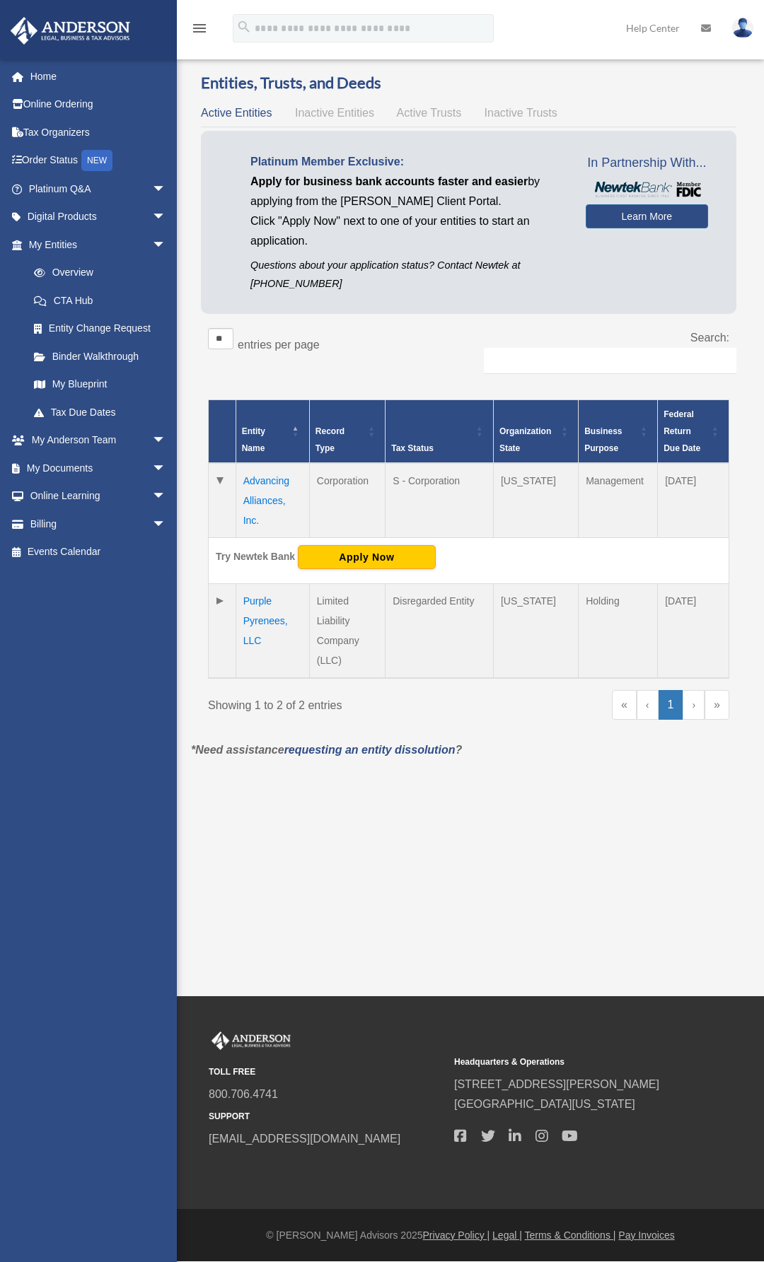
drag, startPoint x: 508, startPoint y: 878, endPoint x: 523, endPoint y: 810, distance: 69.3
click at [508, 878] on div "Overview [PERSON_NAME][EMAIL_ADDRESS][DOMAIN_NAME] Sign Out [PERSON_NAME][EMAIL…" at bounding box center [382, 498] width 764 height 996
click at [377, 859] on div "Overview [PERSON_NAME][EMAIL_ADDRESS][DOMAIN_NAME] Sign Out [PERSON_NAME][EMAIL…" at bounding box center [382, 498] width 764 height 996
